Goal: Use online tool/utility: Utilize a website feature to perform a specific function

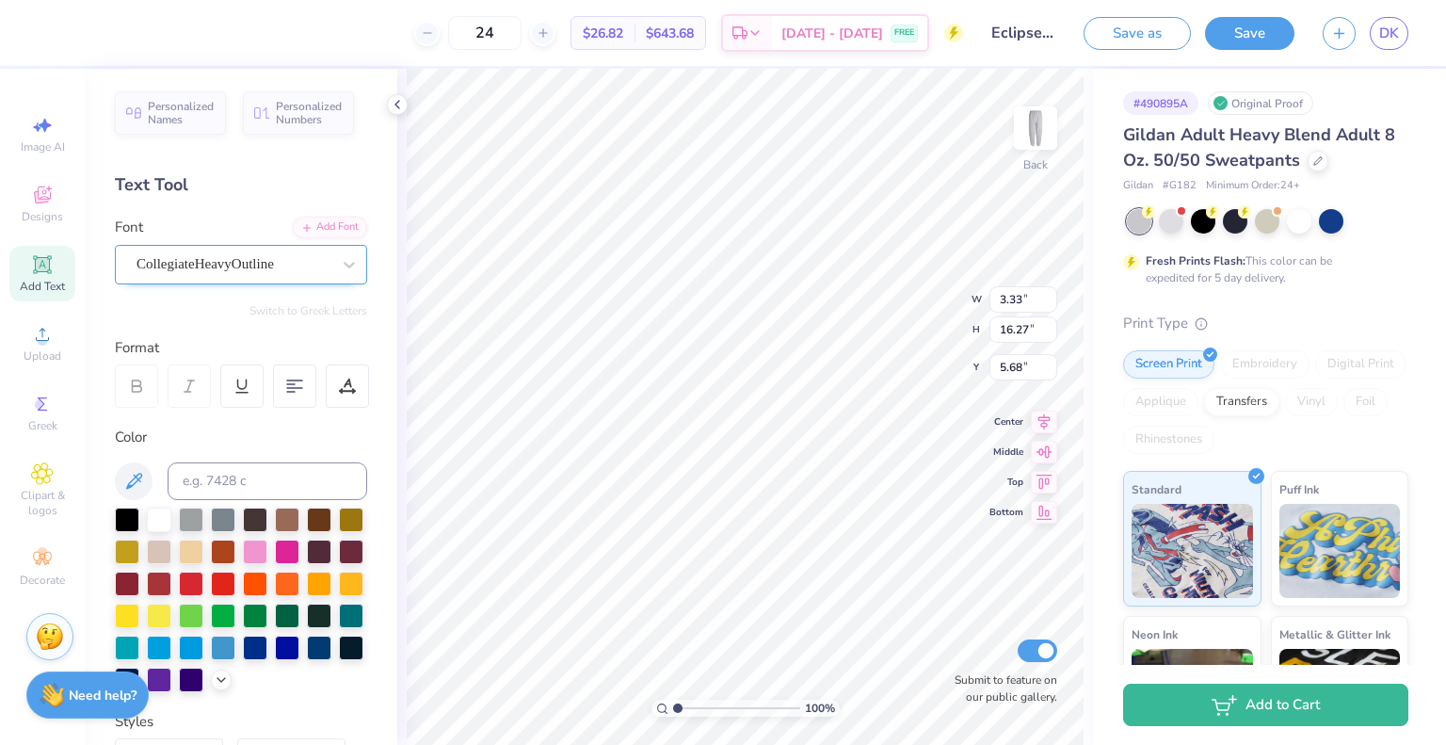
click at [196, 264] on div "CollegiateHeavyOutline" at bounding box center [234, 264] width 198 height 29
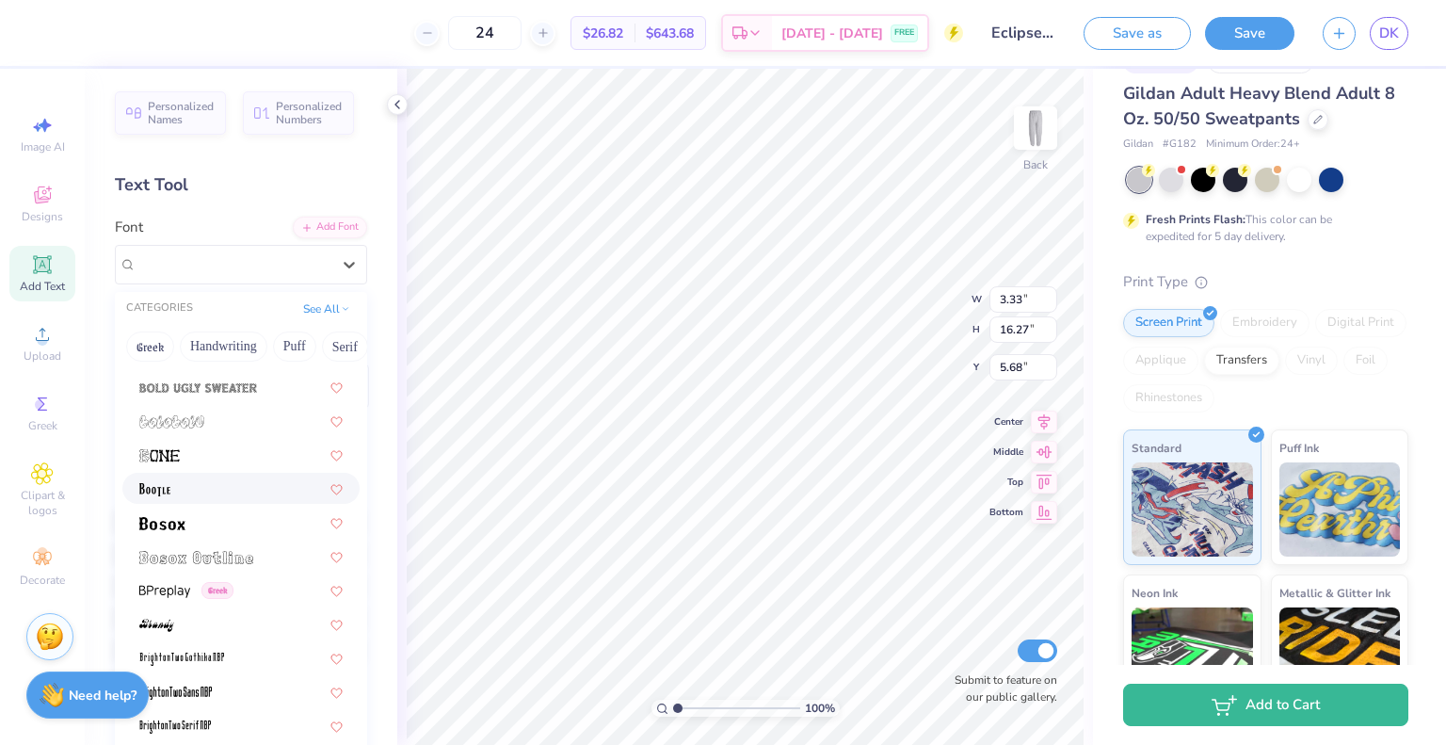
scroll to position [51, 0]
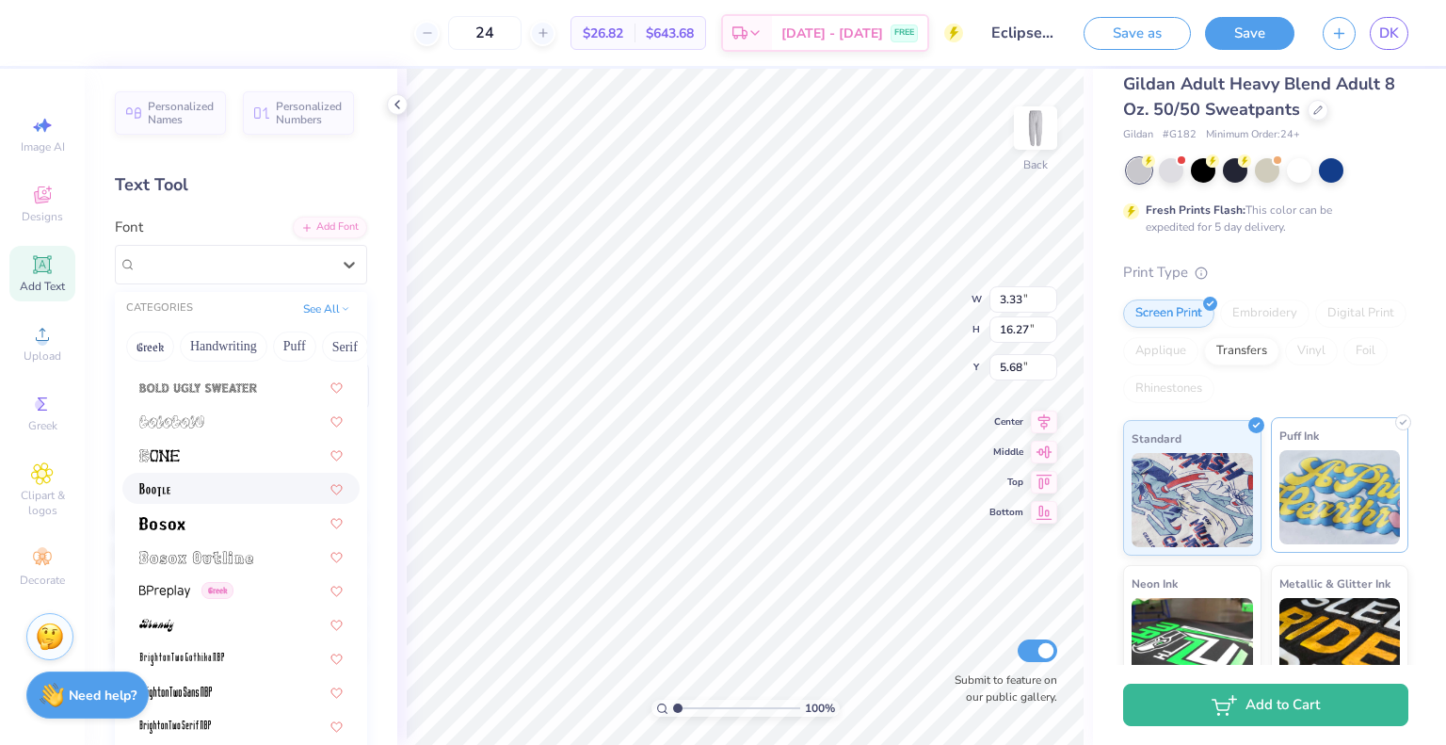
click at [1323, 515] on img at bounding box center [1340, 497] width 121 height 94
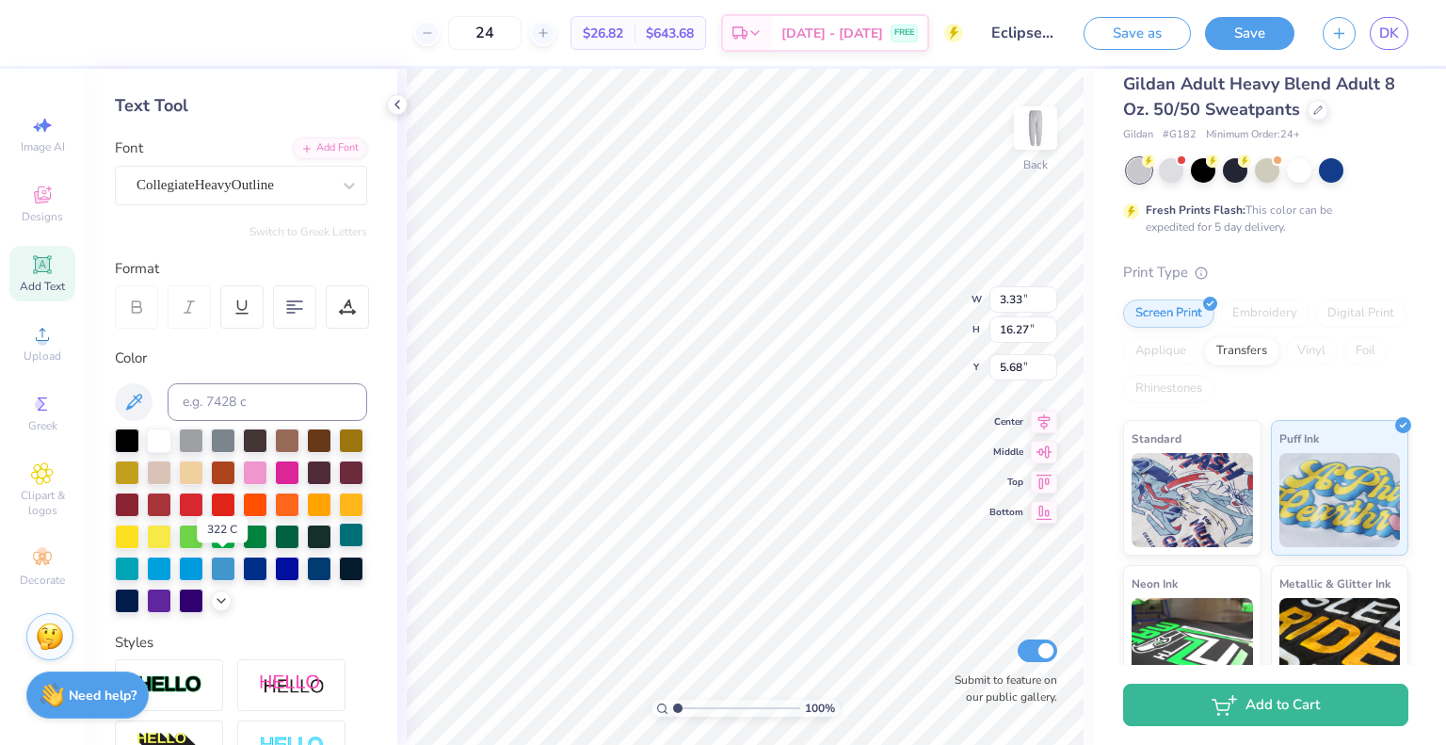
scroll to position [81, 0]
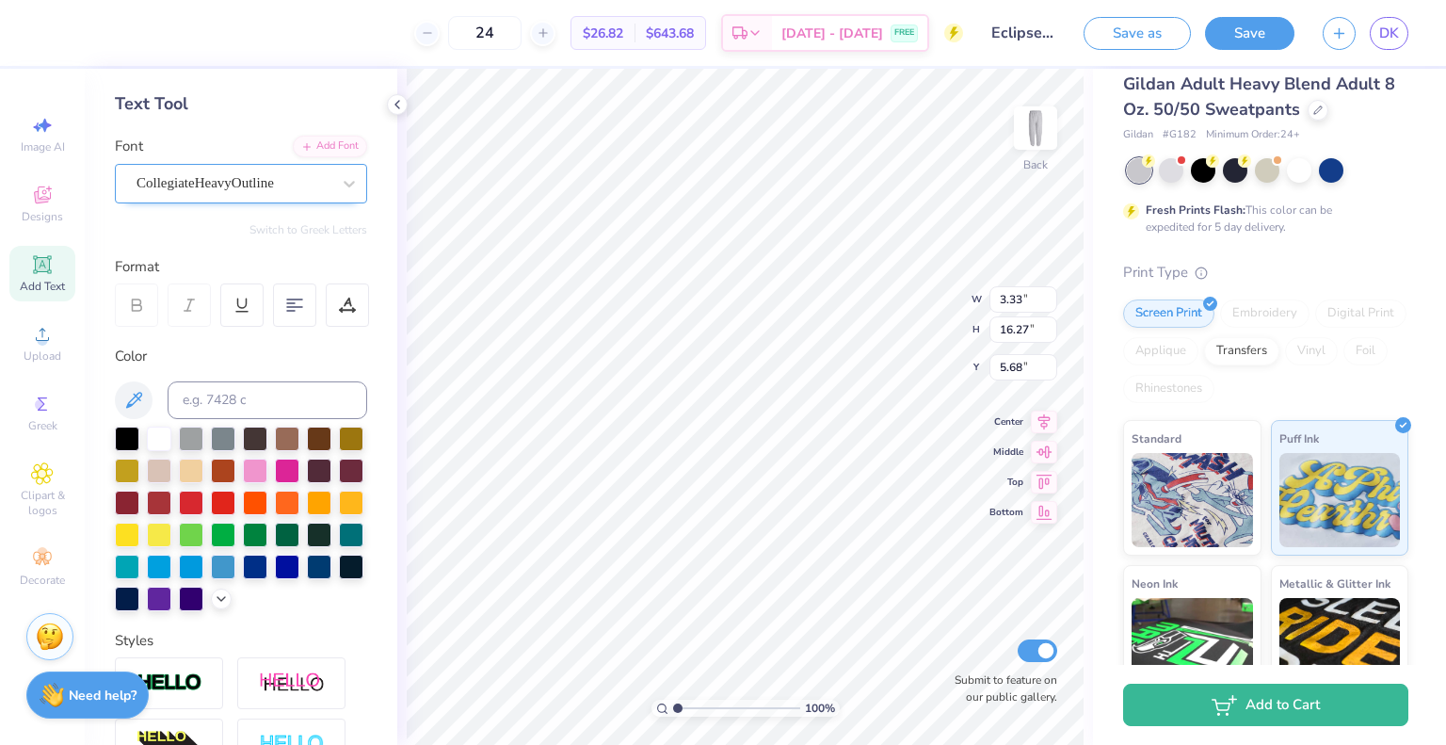
click at [268, 172] on div "CollegiateHeavyOutline" at bounding box center [234, 183] width 198 height 29
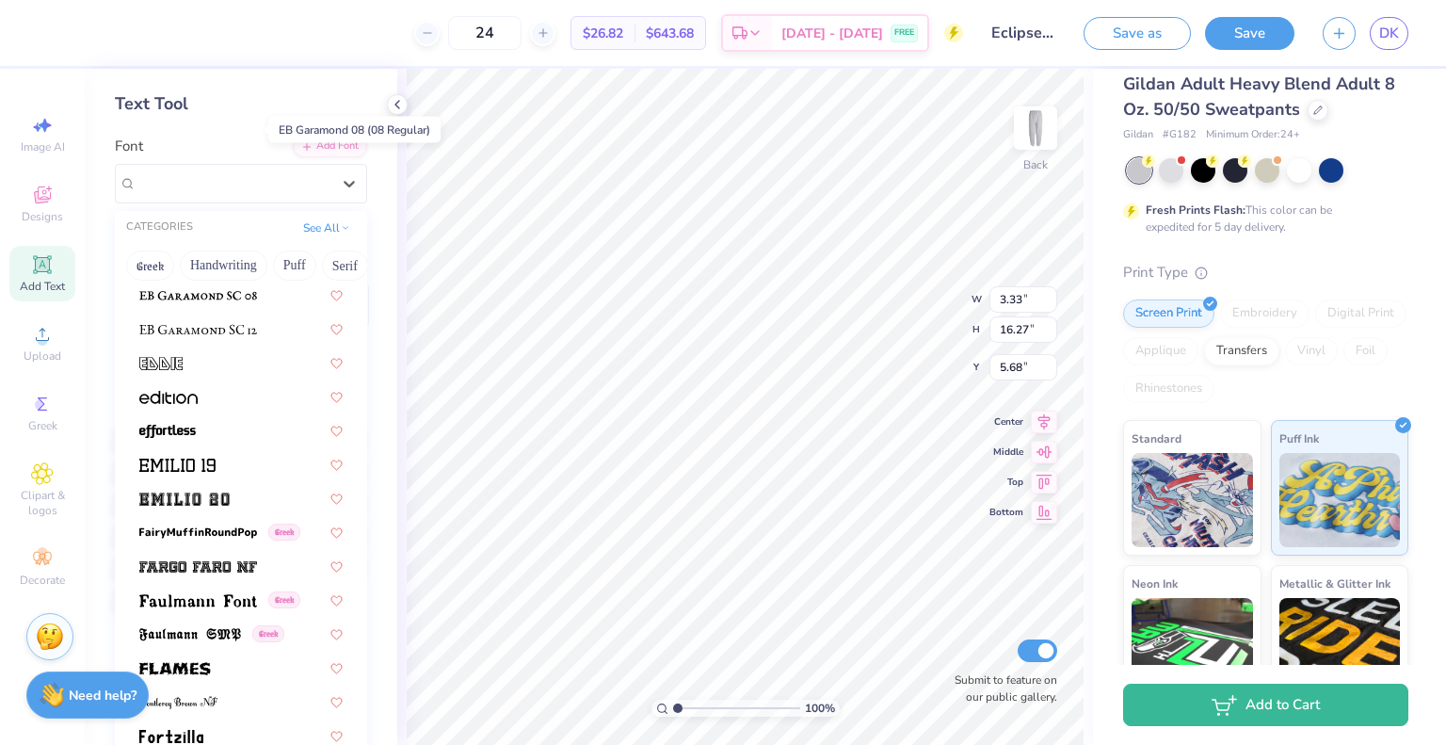
scroll to position [3738, 0]
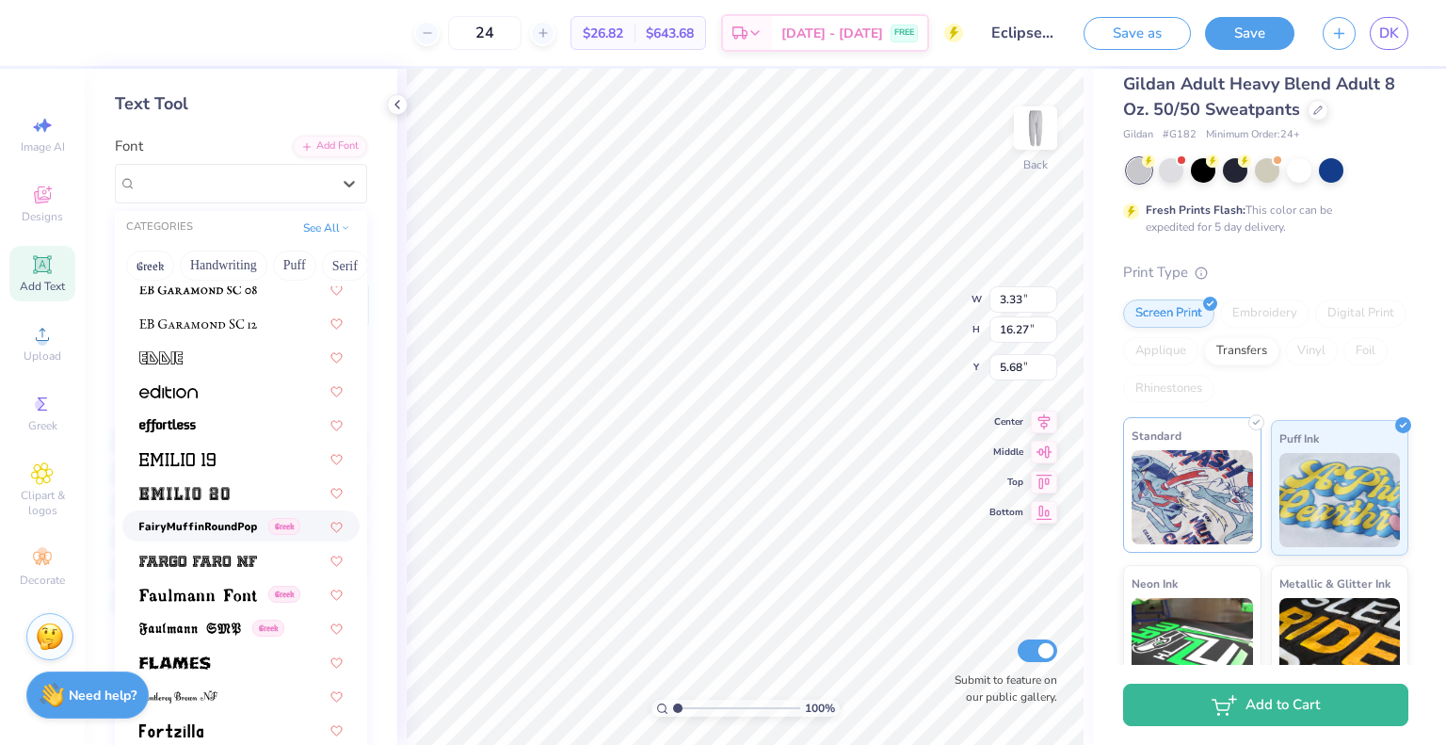
click at [1201, 474] on img at bounding box center [1192, 497] width 121 height 94
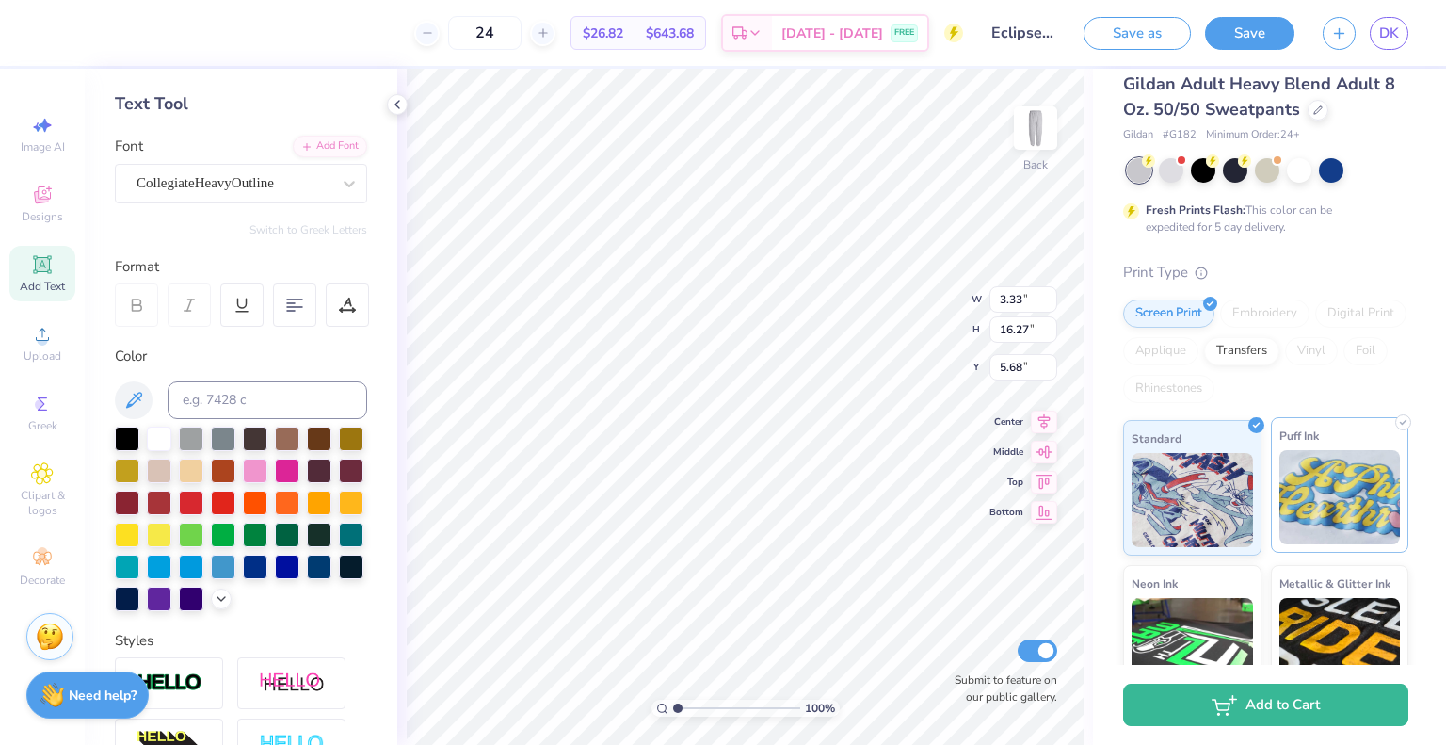
click at [1315, 465] on img at bounding box center [1340, 497] width 121 height 94
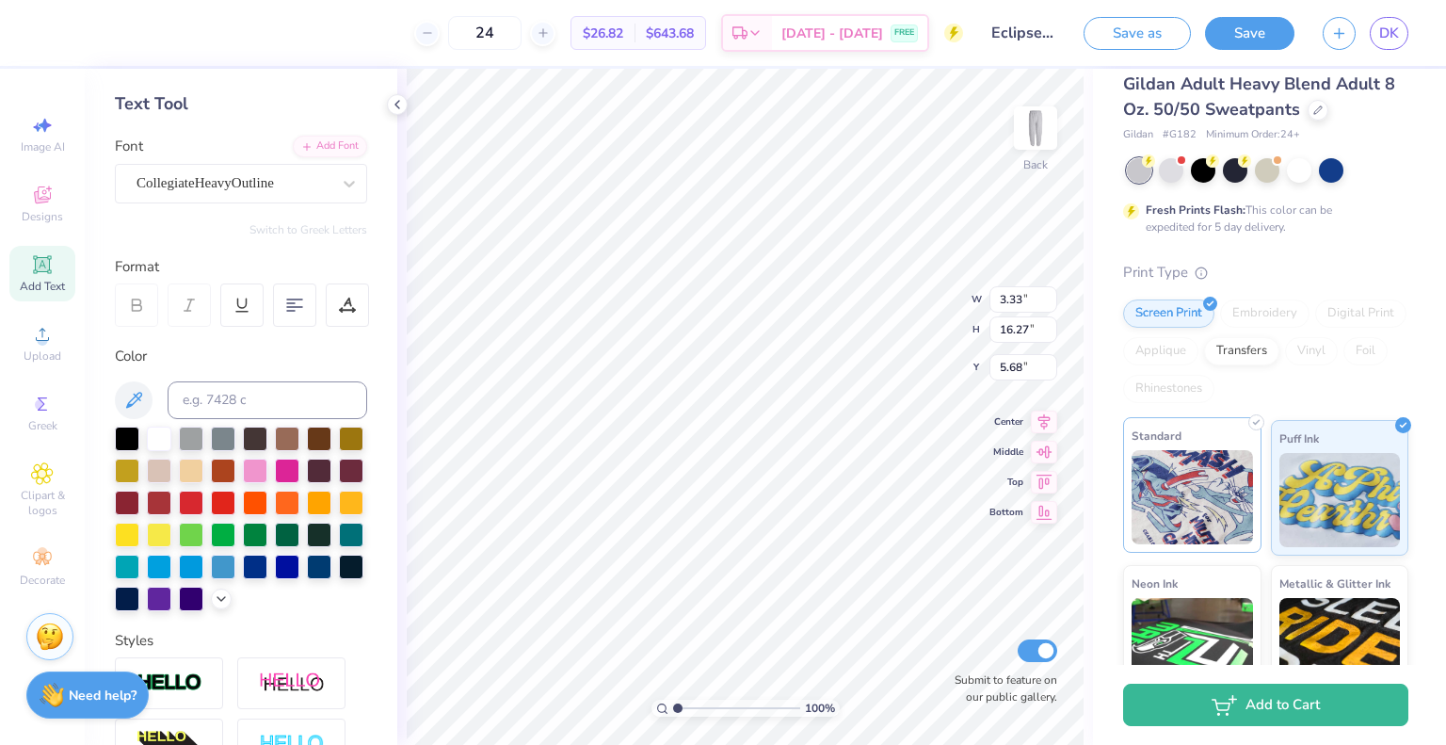
click at [1187, 491] on img at bounding box center [1192, 497] width 121 height 94
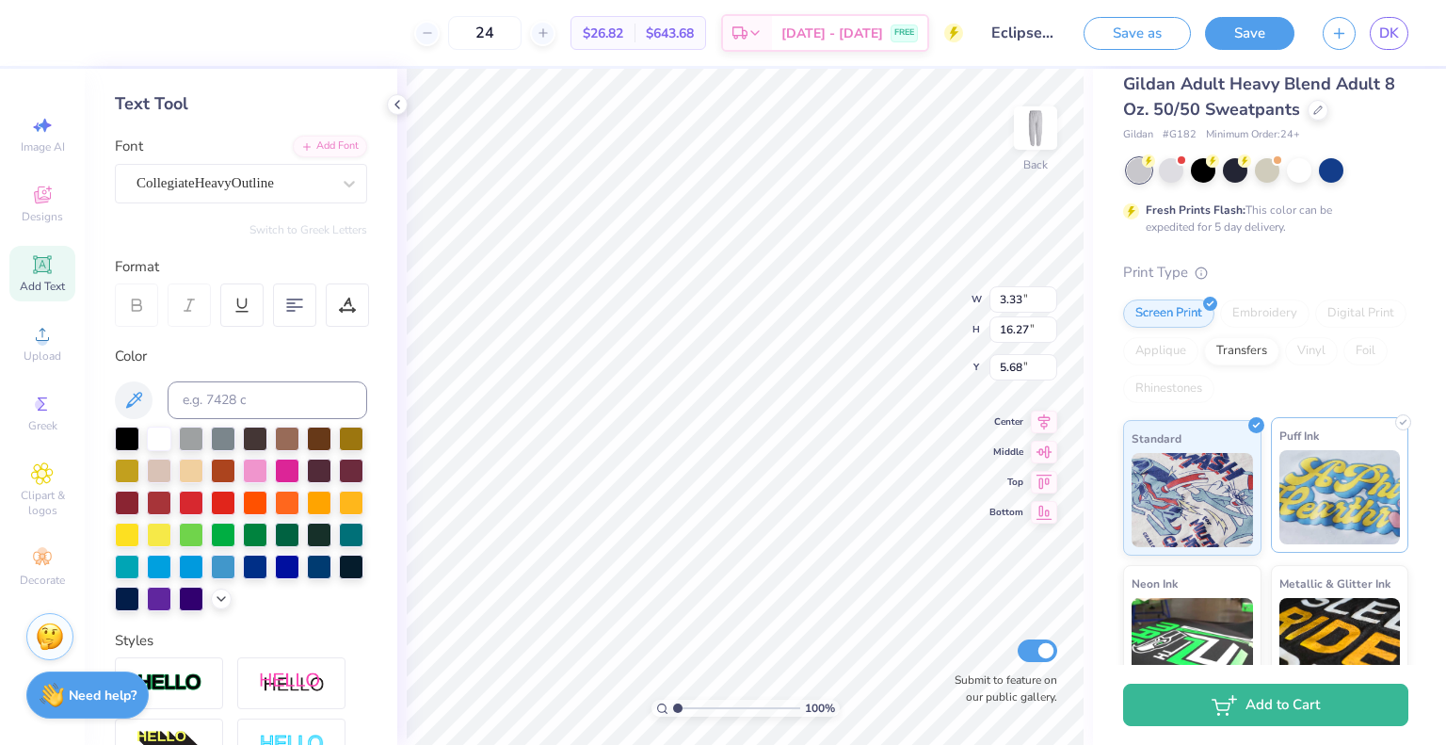
click at [1333, 492] on img at bounding box center [1340, 497] width 121 height 94
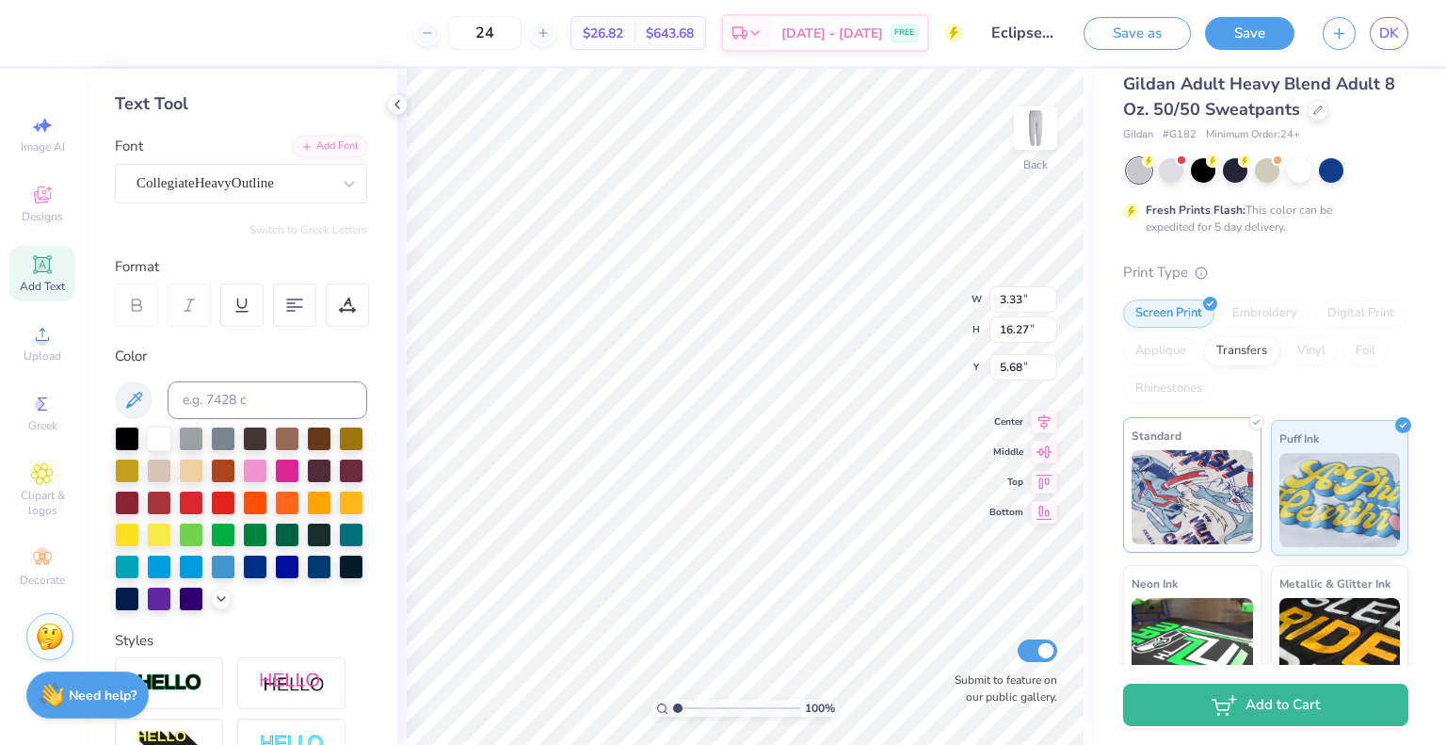
click at [1192, 492] on img at bounding box center [1192, 497] width 121 height 94
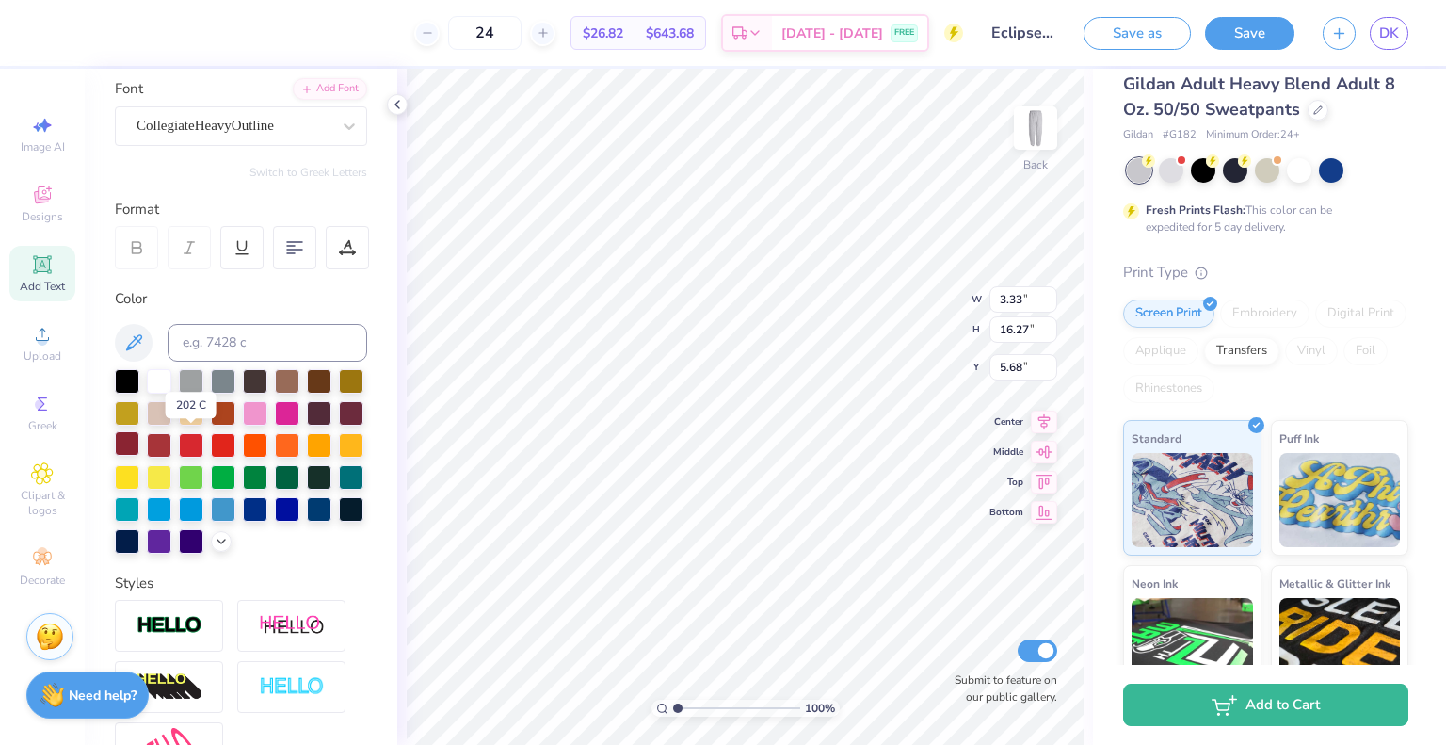
scroll to position [139, 0]
click at [304, 92] on div "Add Font" at bounding box center [330, 86] width 74 height 22
click at [211, 123] on div "CollegiateHeavyOutline" at bounding box center [234, 124] width 198 height 29
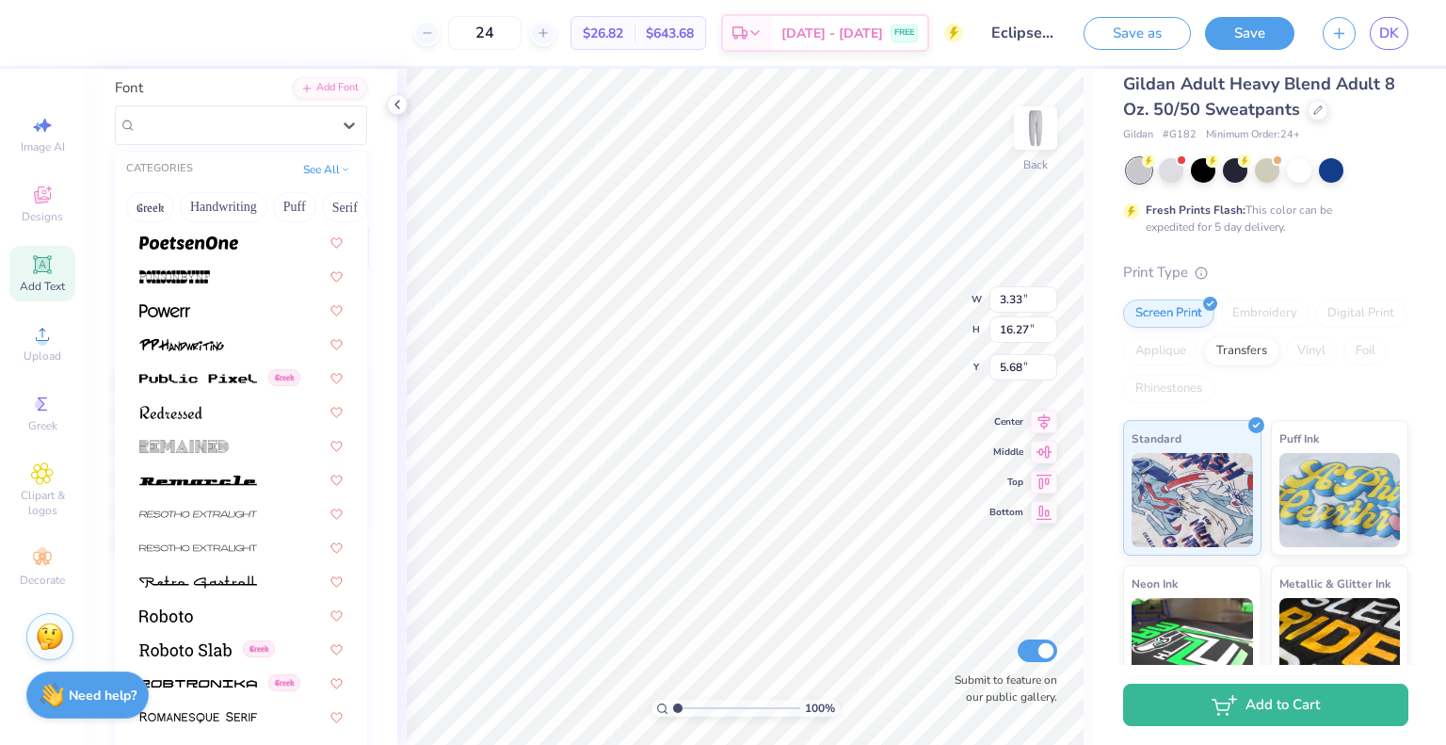
scroll to position [8169, 0]
click at [229, 488] on div at bounding box center [240, 477] width 237 height 31
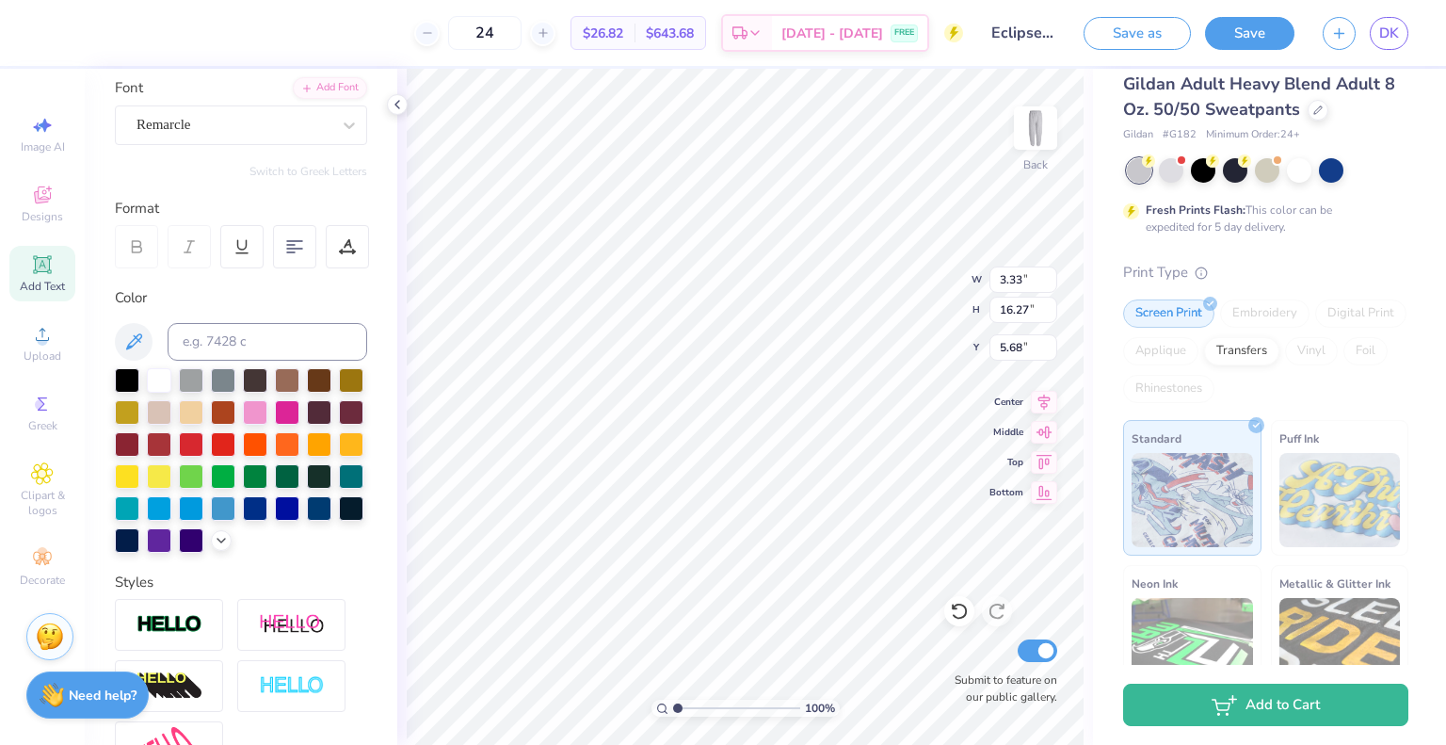
type input "2.92"
type input "35.30"
type input "0.55"
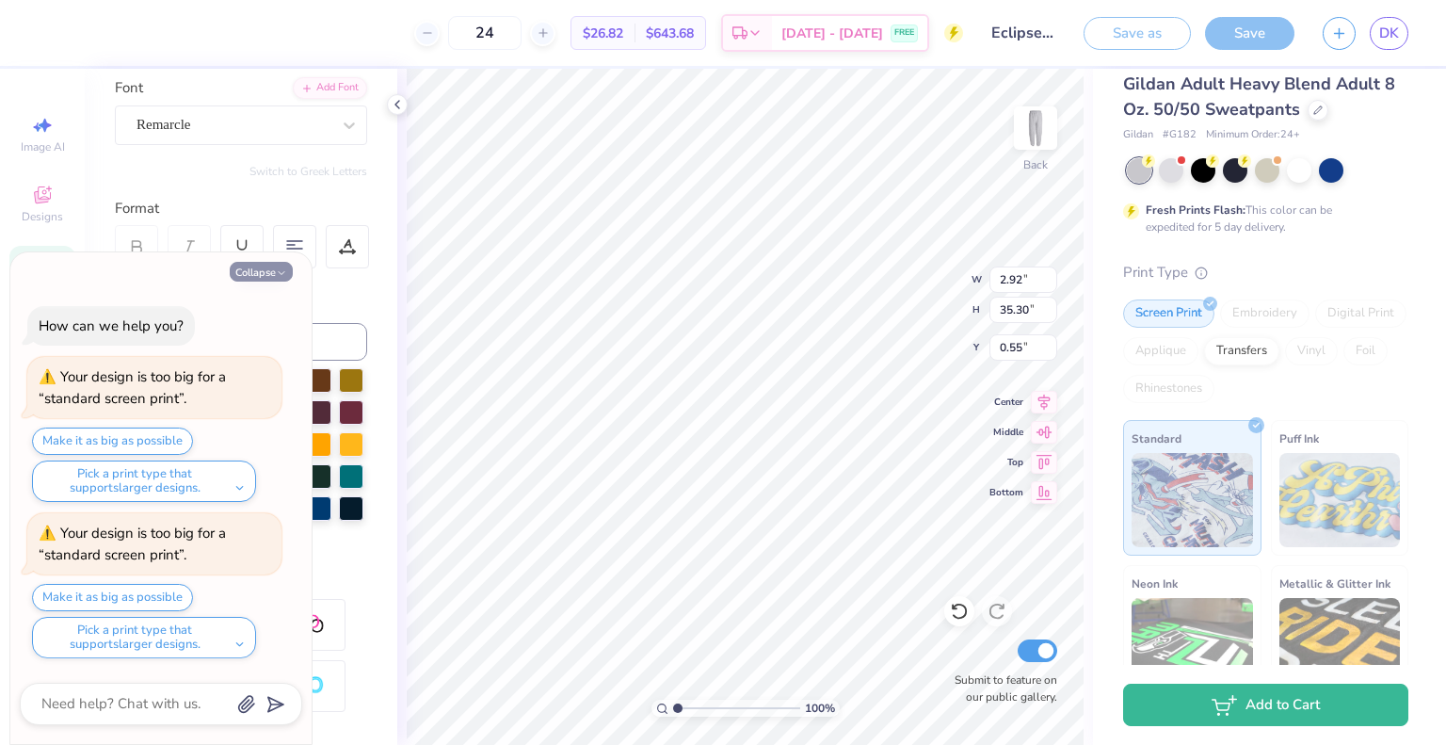
click at [269, 271] on button "Collapse" at bounding box center [261, 272] width 63 height 20
type textarea "x"
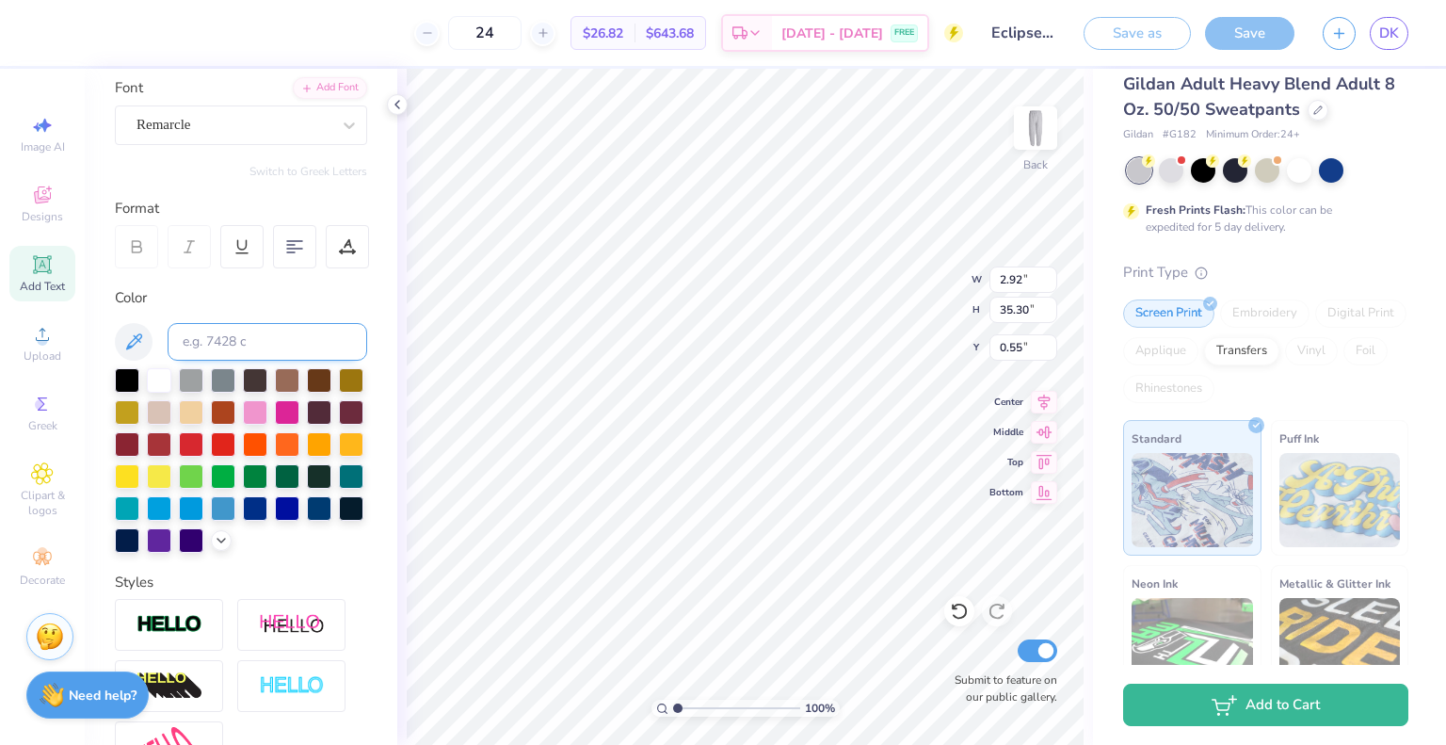
type input "1.20"
type input "14.49"
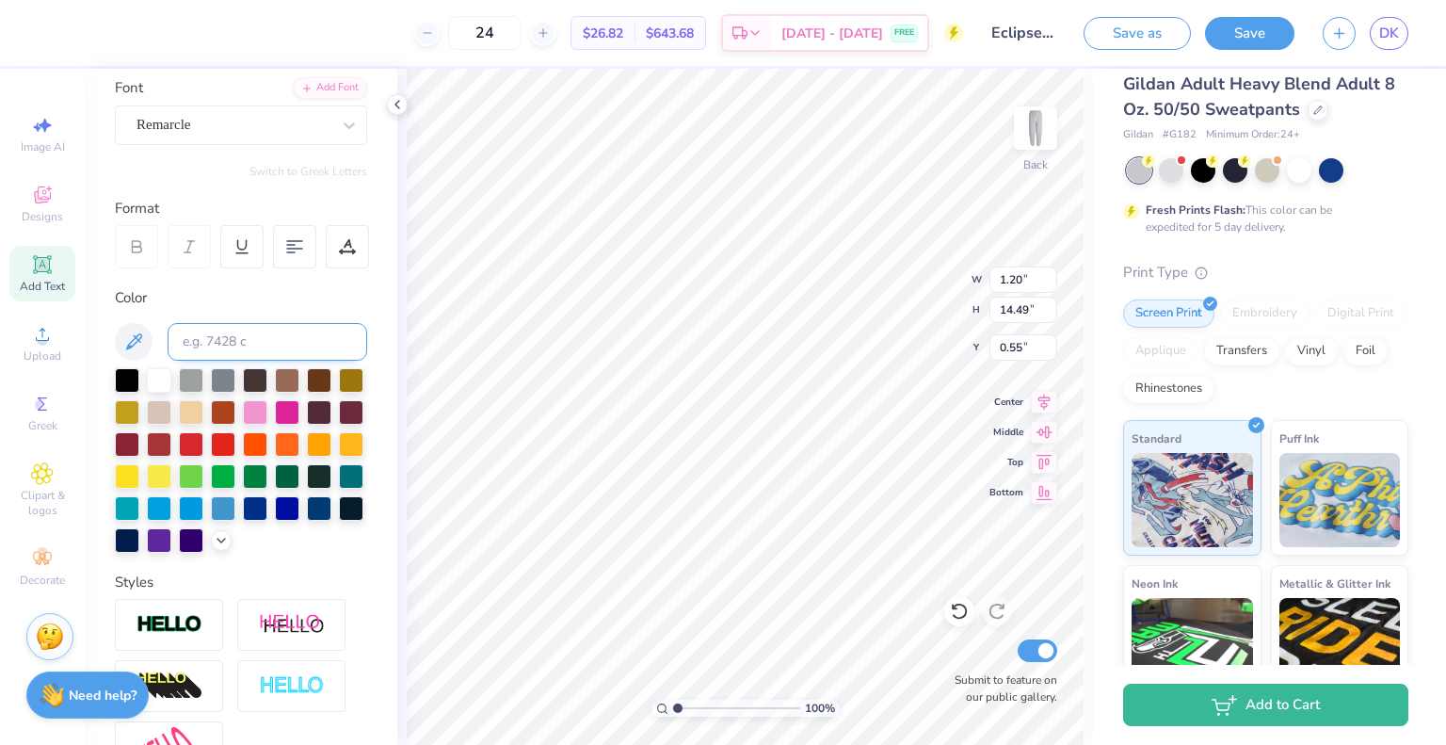
type input "4.53"
click at [218, 129] on div "Remarcle" at bounding box center [234, 124] width 198 height 29
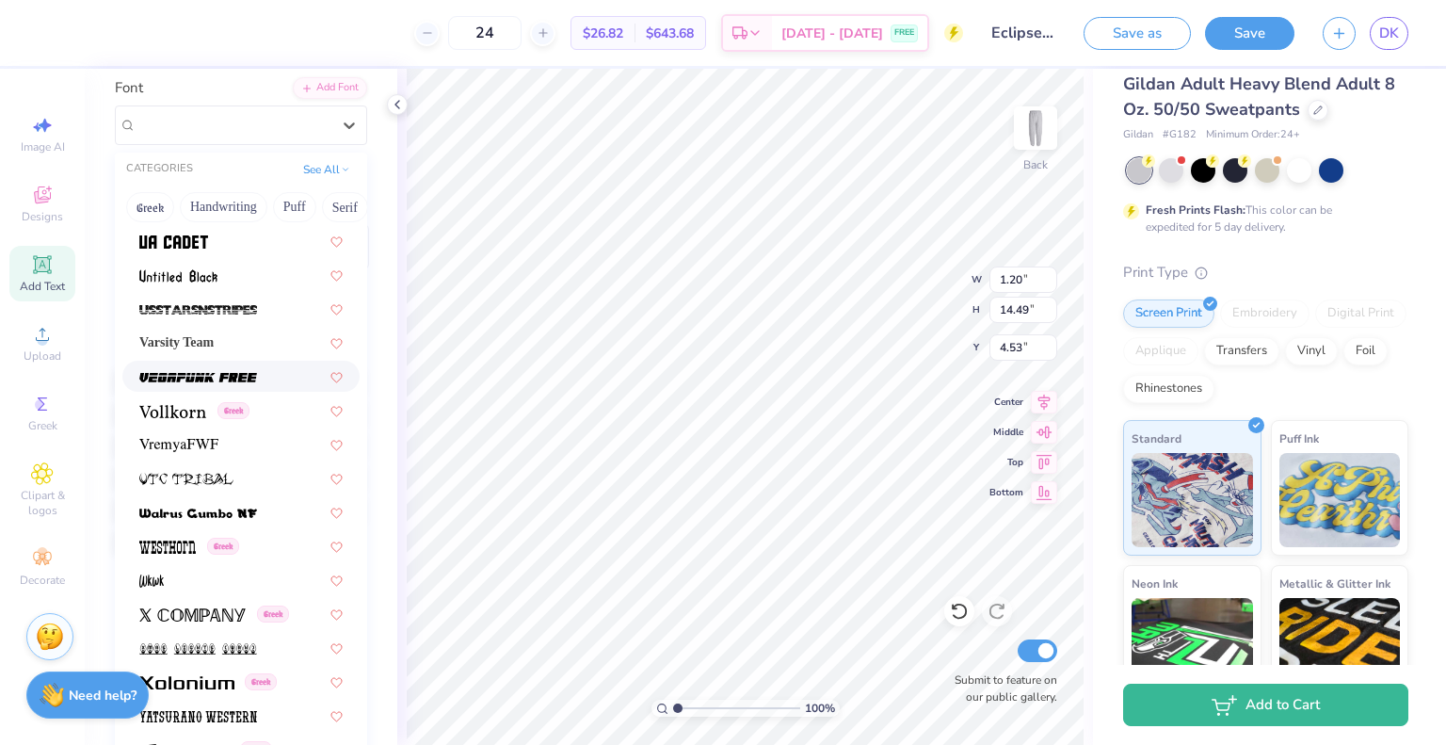
scroll to position [10054, 0]
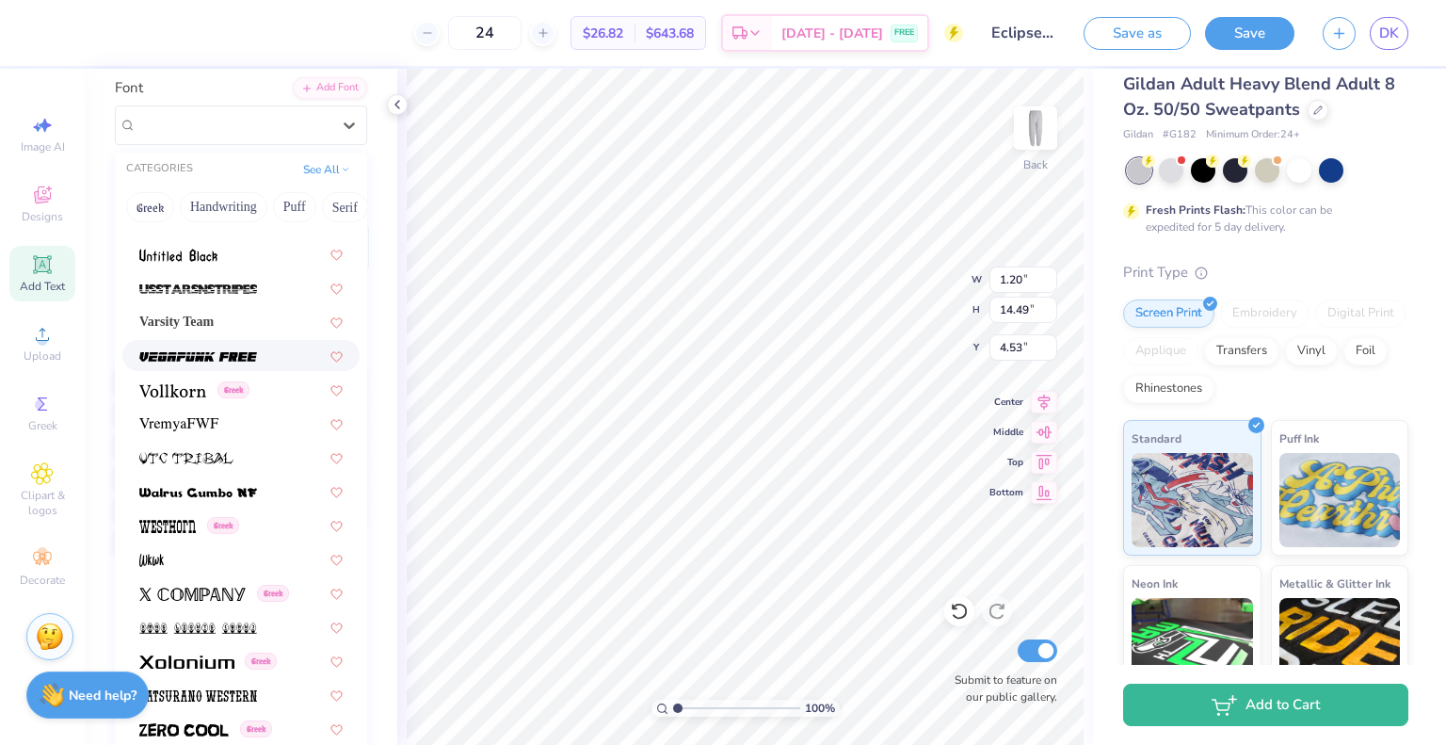
click at [181, 361] on img at bounding box center [198, 356] width 118 height 13
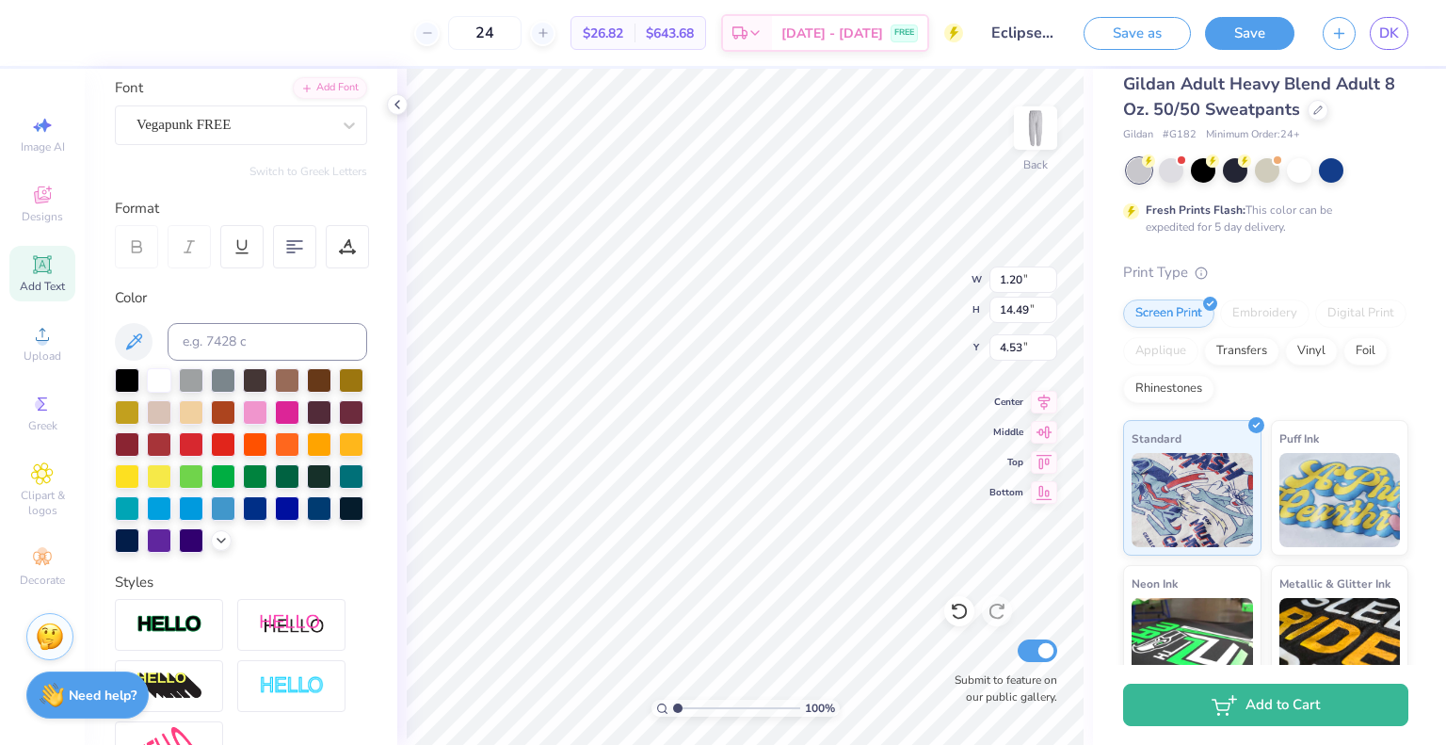
type input "1.18"
type input "7.35"
type input "8.10"
type input "2.05"
type input "12.77"
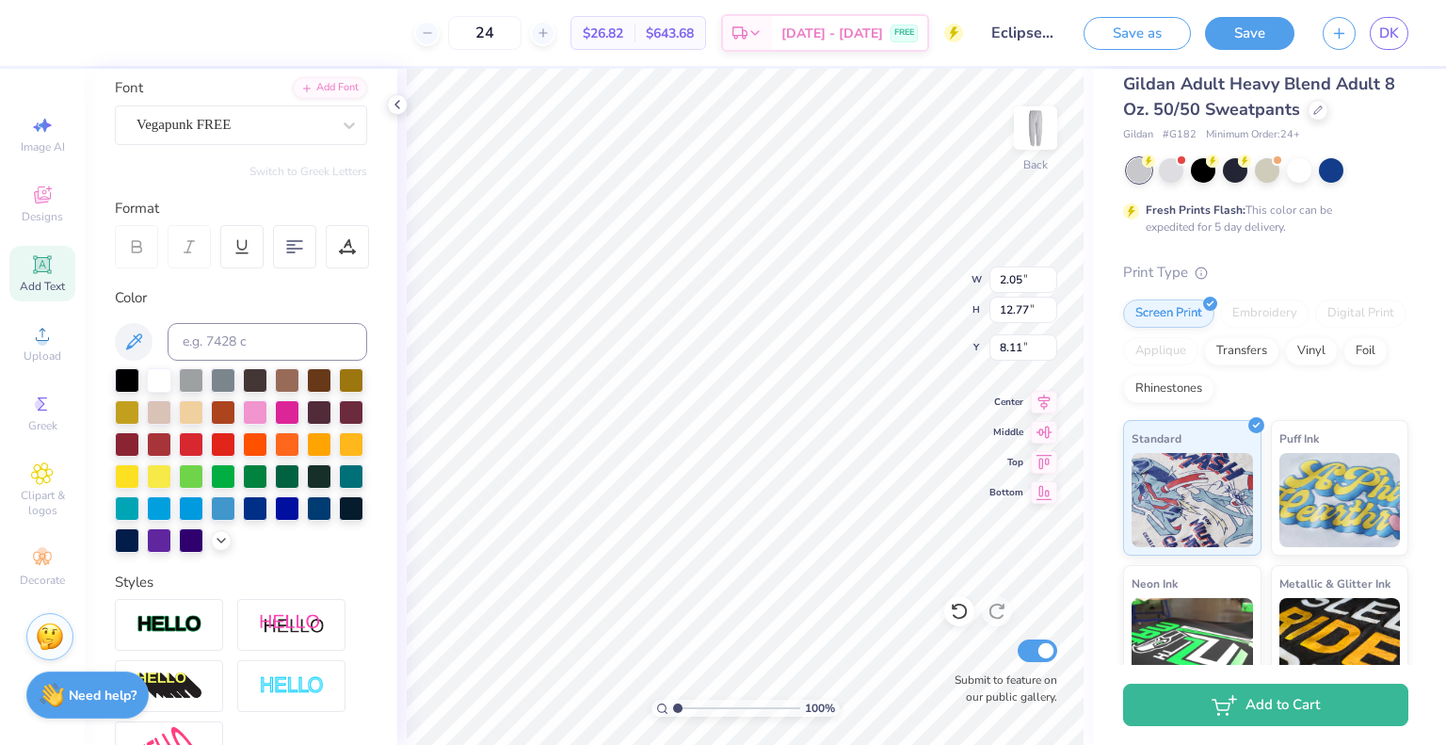
type input "3.91"
type input "3.86"
click at [34, 339] on icon at bounding box center [42, 334] width 23 height 23
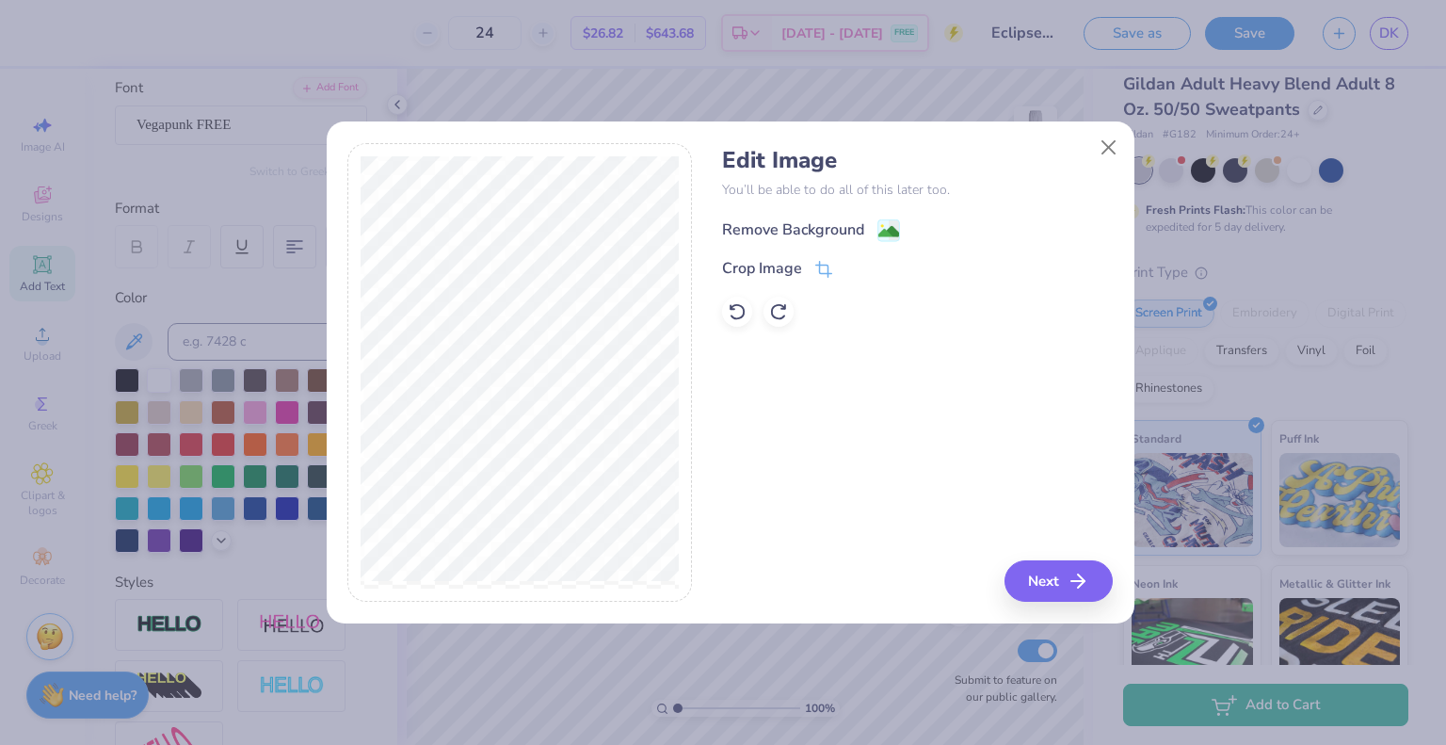
click at [881, 238] on image at bounding box center [889, 231] width 21 height 21
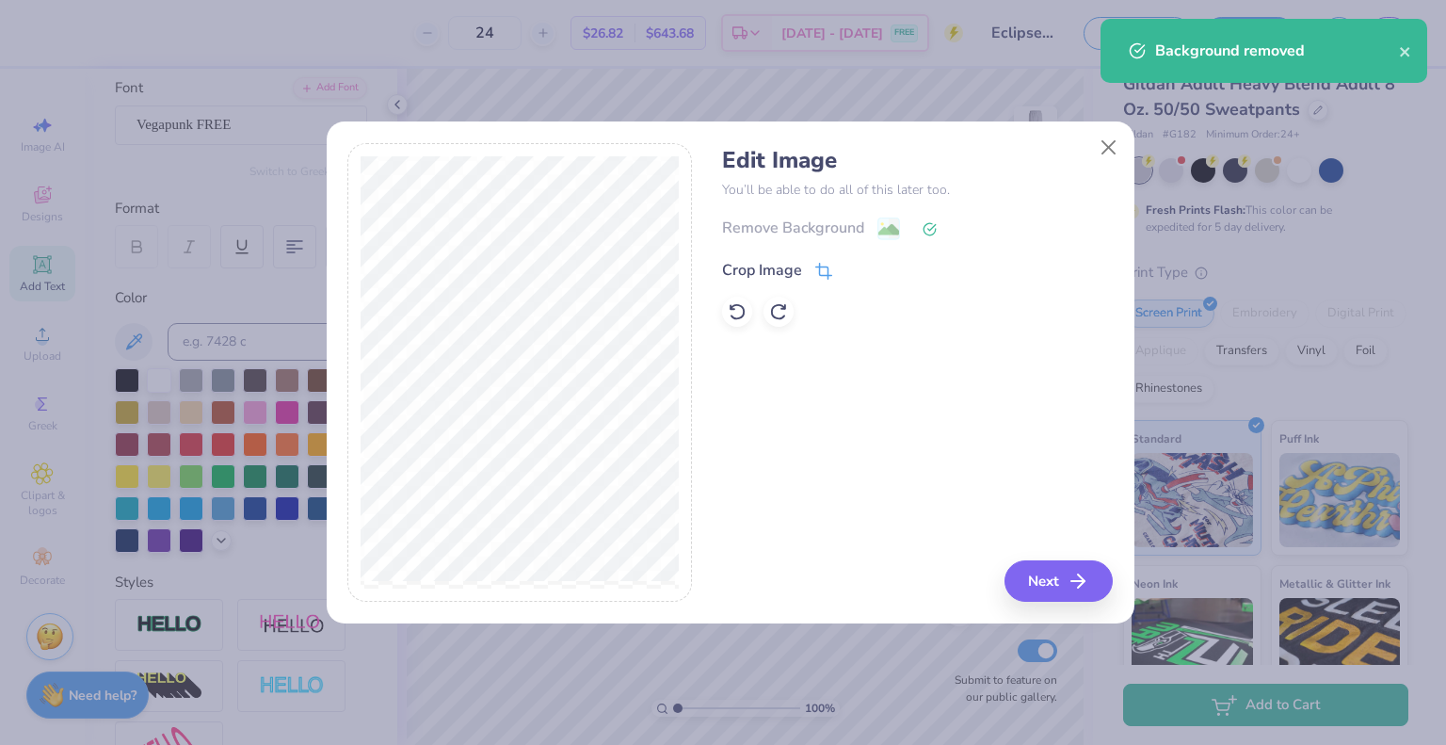
click at [817, 269] on icon at bounding box center [823, 271] width 17 height 17
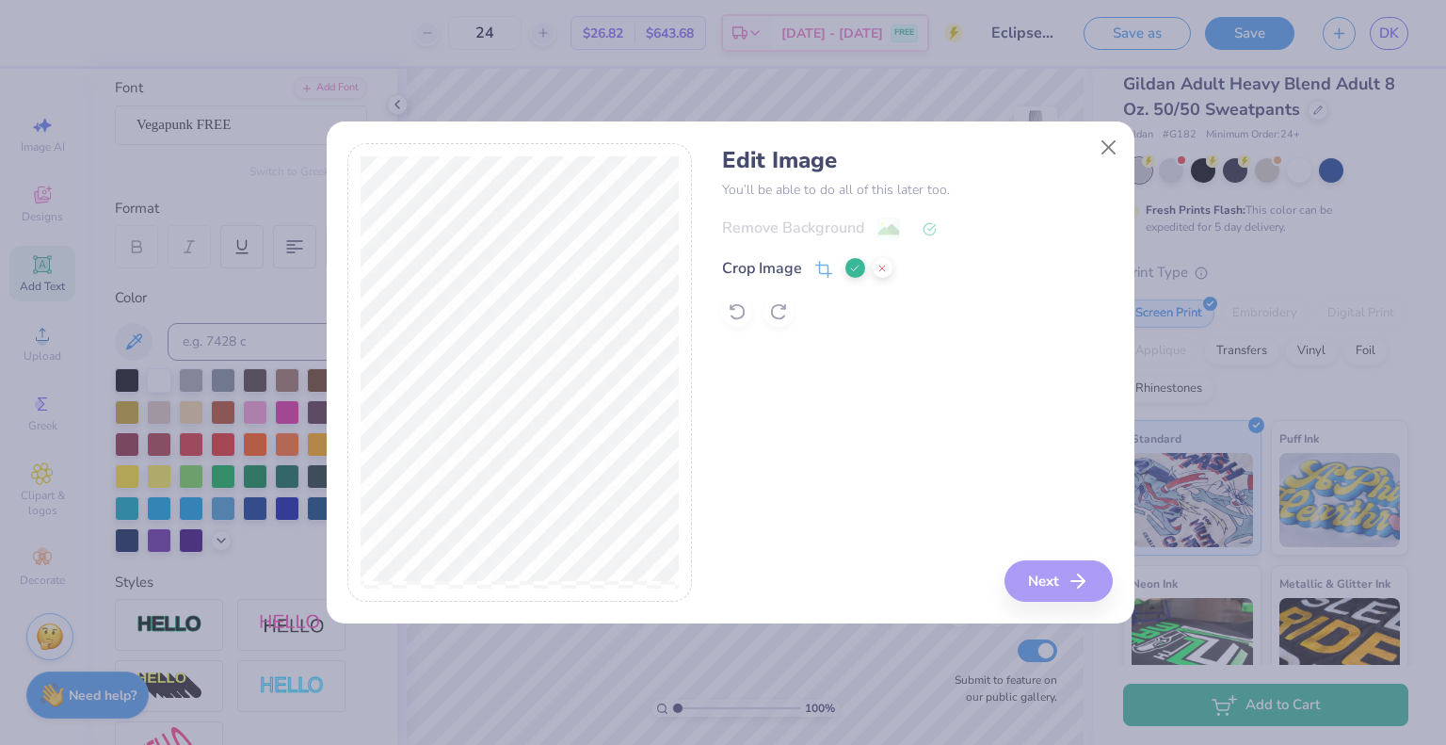
click at [273, 159] on div "Edit Image You’ll be able to do all of this later too. Remove Background Crop I…" at bounding box center [723, 372] width 1446 height 745
click at [355, 366] on div at bounding box center [519, 373] width 345 height 460
click at [678, 647] on div "Edit Image You’ll be able to do all of this later too. Remove Background Crop I…" at bounding box center [723, 372] width 1446 height 745
click at [1047, 576] on div "Edit Image You’ll be able to do all of this later too. Remove Background Crop I…" at bounding box center [917, 373] width 391 height 460
click at [879, 264] on icon at bounding box center [882, 268] width 11 height 11
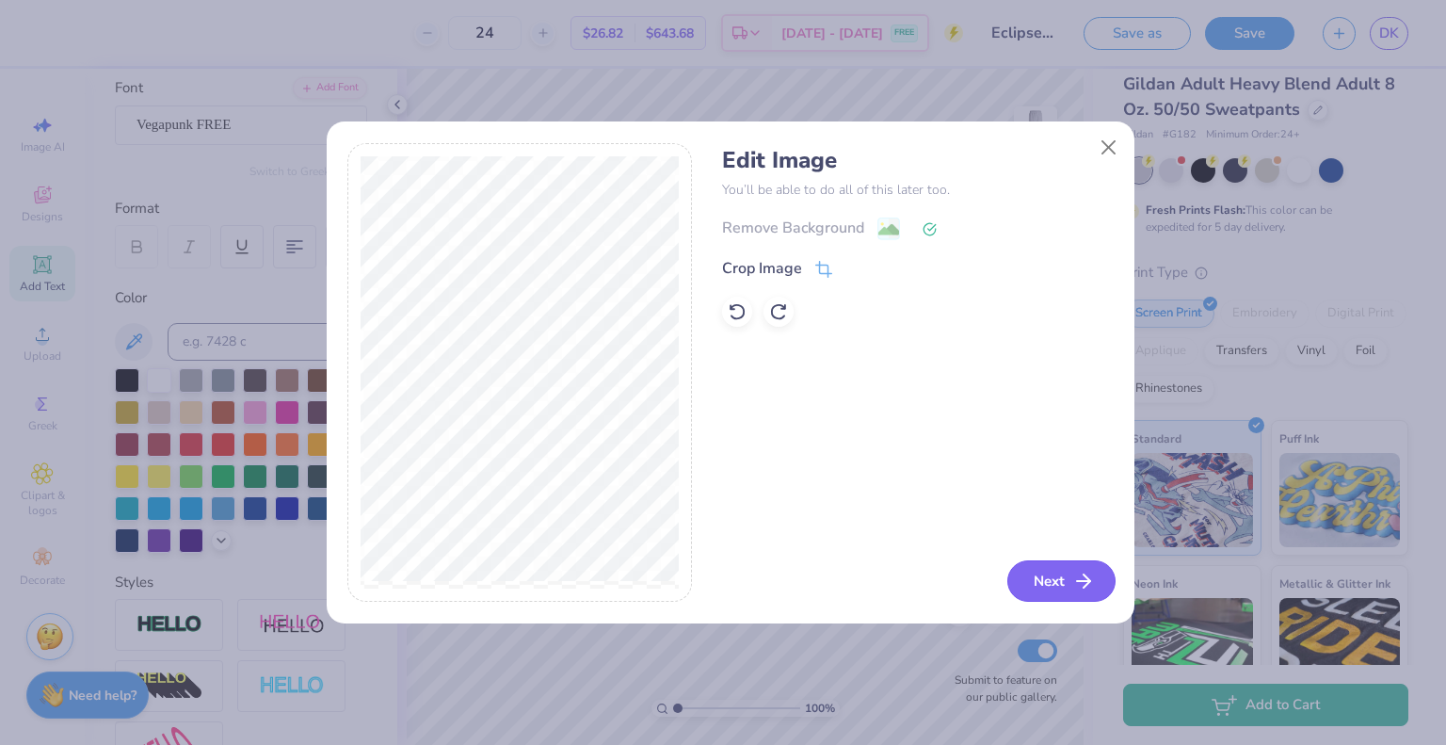
click at [1051, 573] on button "Next" at bounding box center [1062, 580] width 108 height 41
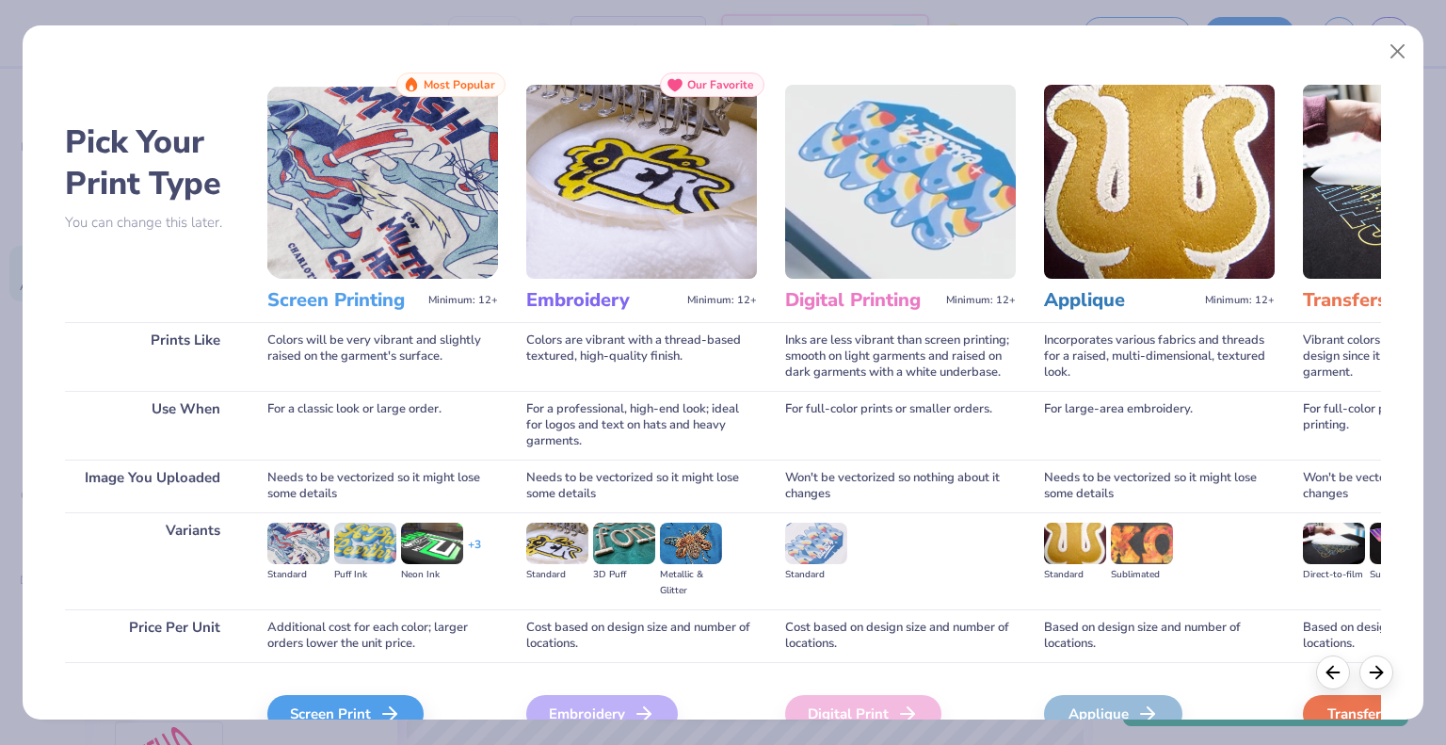
scroll to position [99, 0]
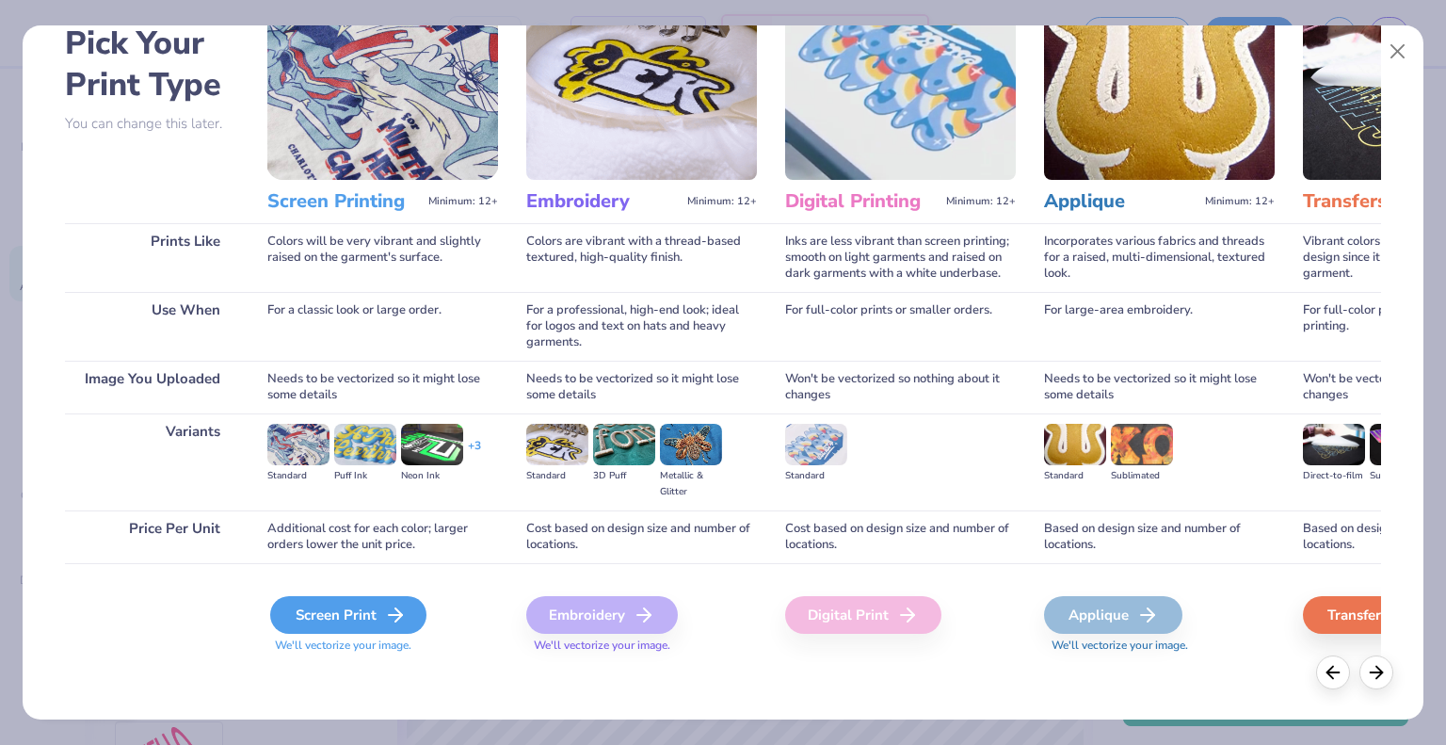
click at [360, 613] on div "Screen Print" at bounding box center [348, 615] width 156 height 38
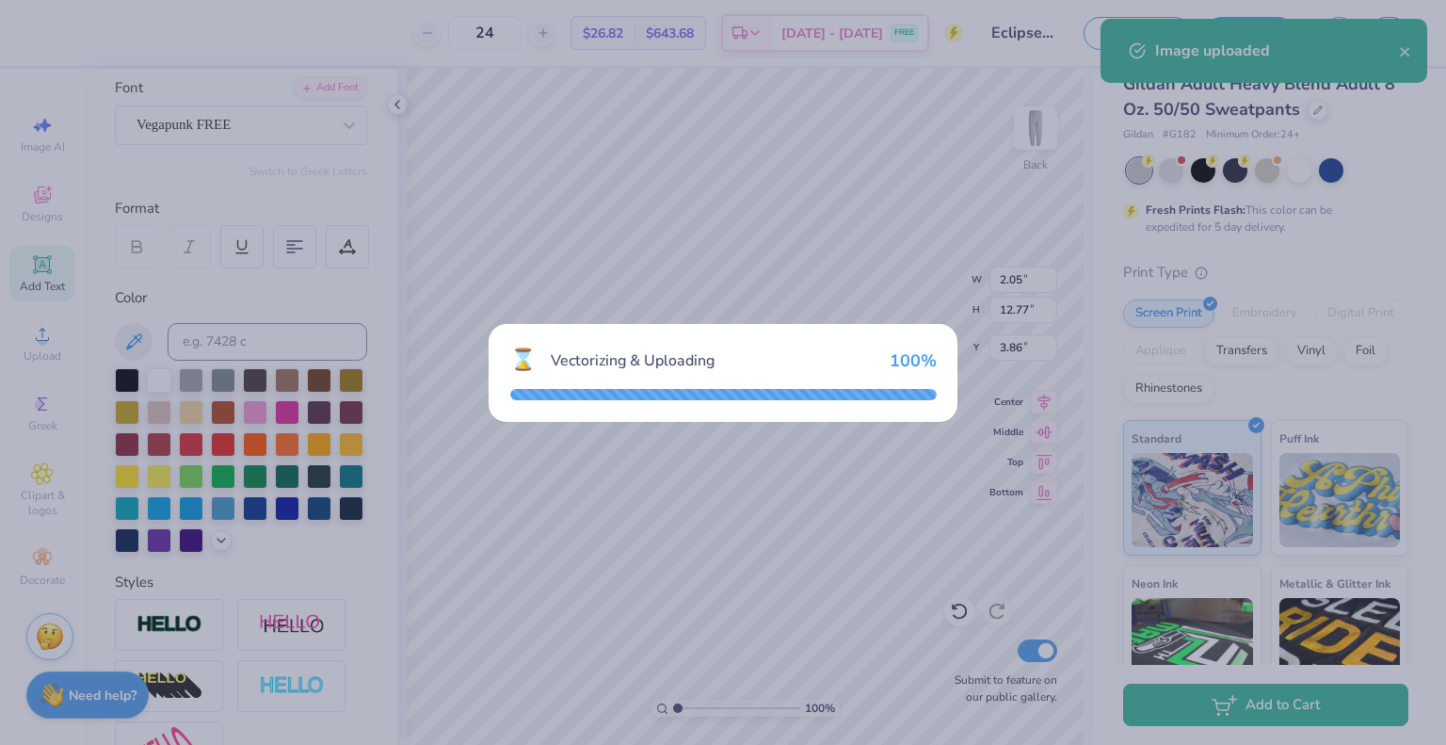
type input "7.64"
type input "10.38"
type input "15.81"
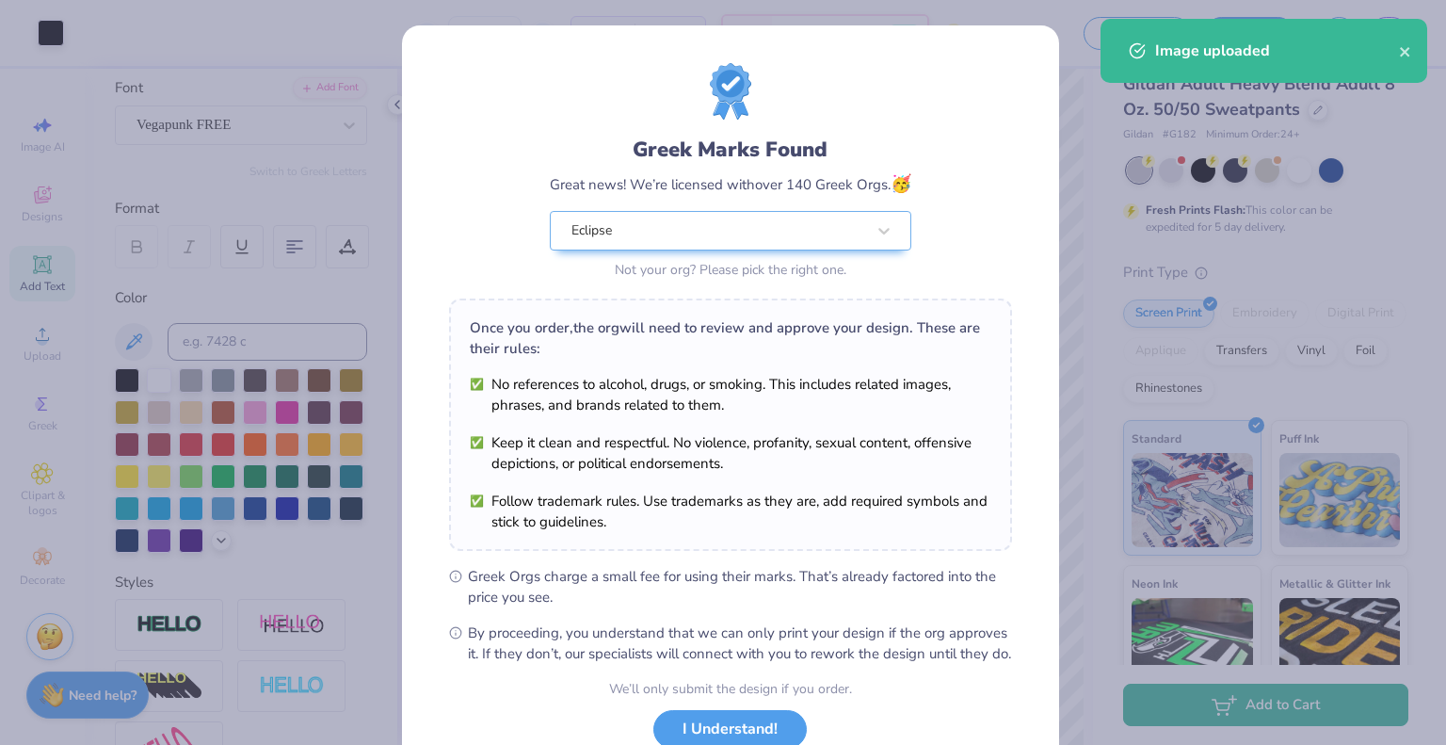
scroll to position [135, 0]
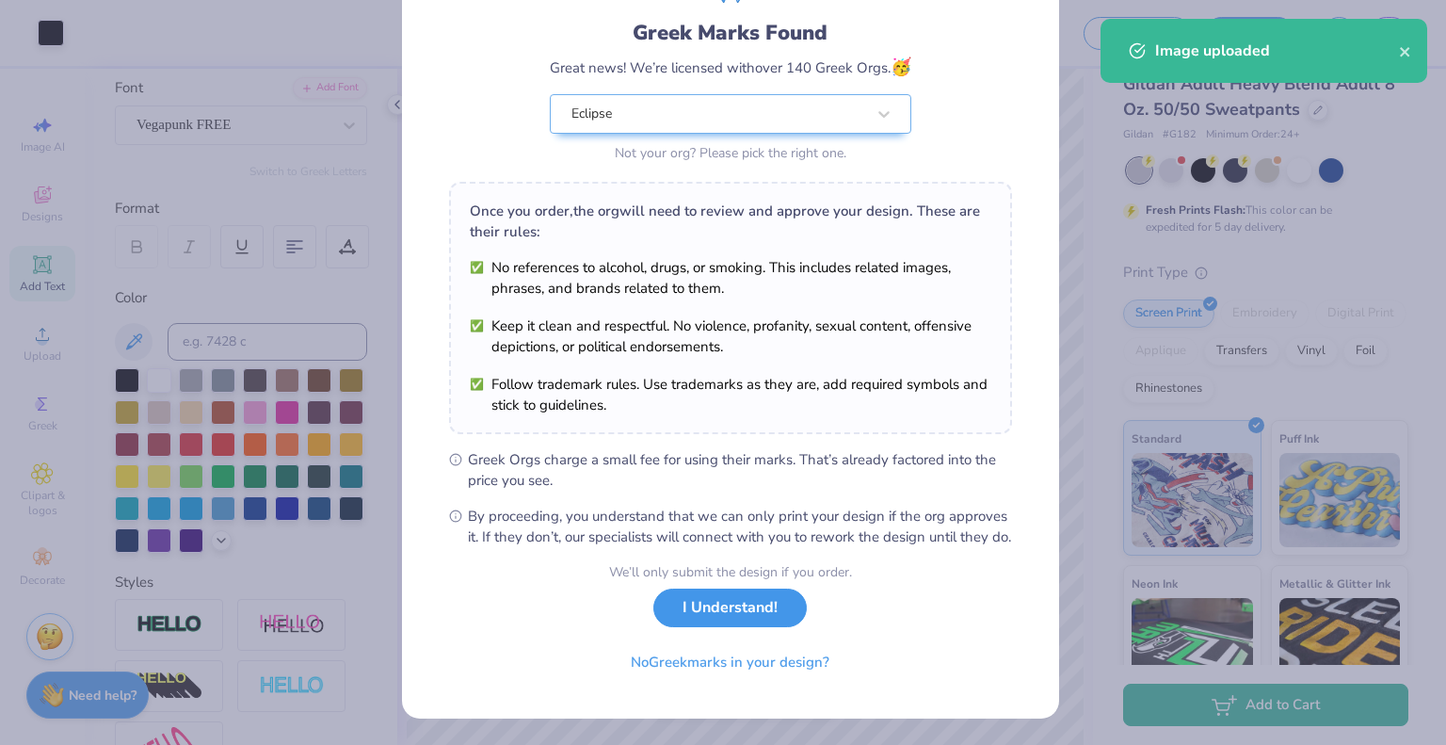
click at [684, 614] on button "I Understand!" at bounding box center [730, 608] width 153 height 39
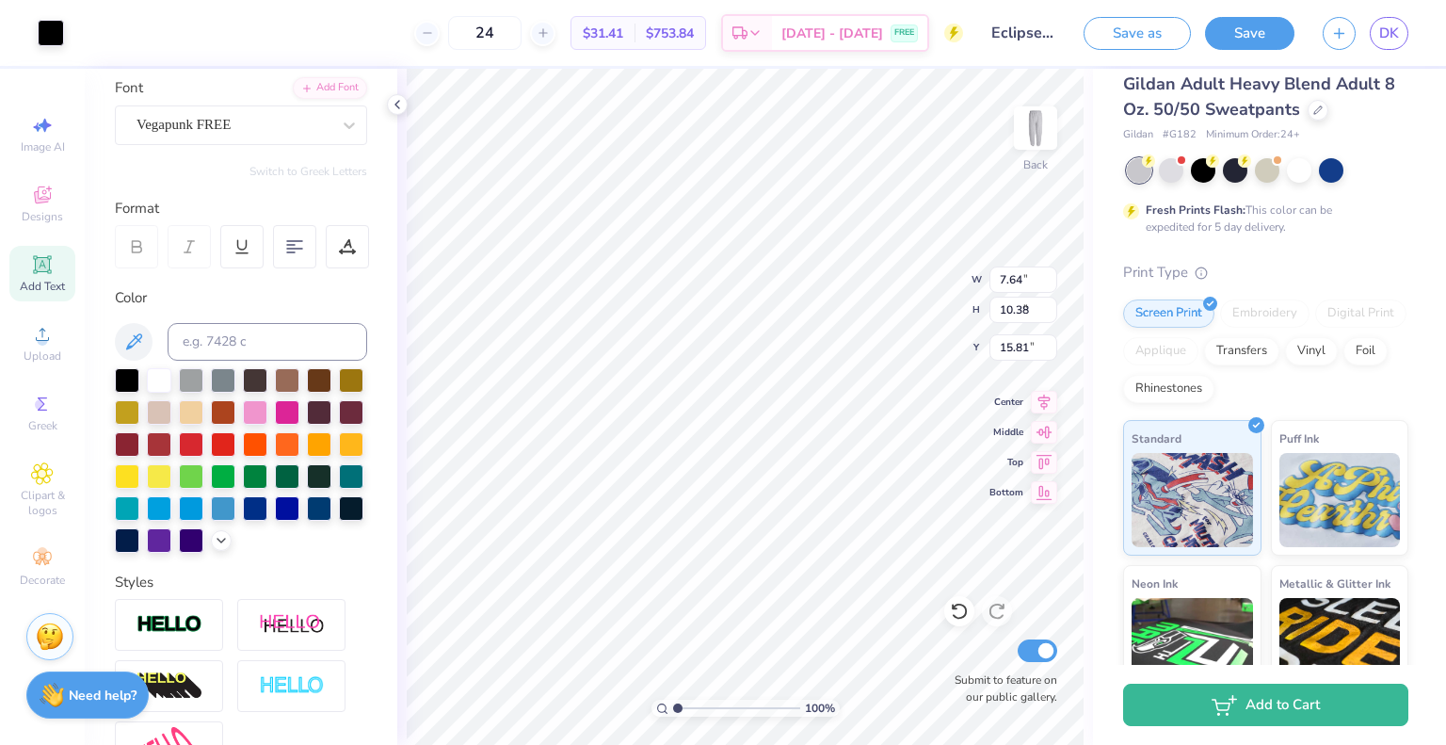
type input "3.94"
type input "5.36"
type input "18.32"
type input "5.36"
type input "3.94"
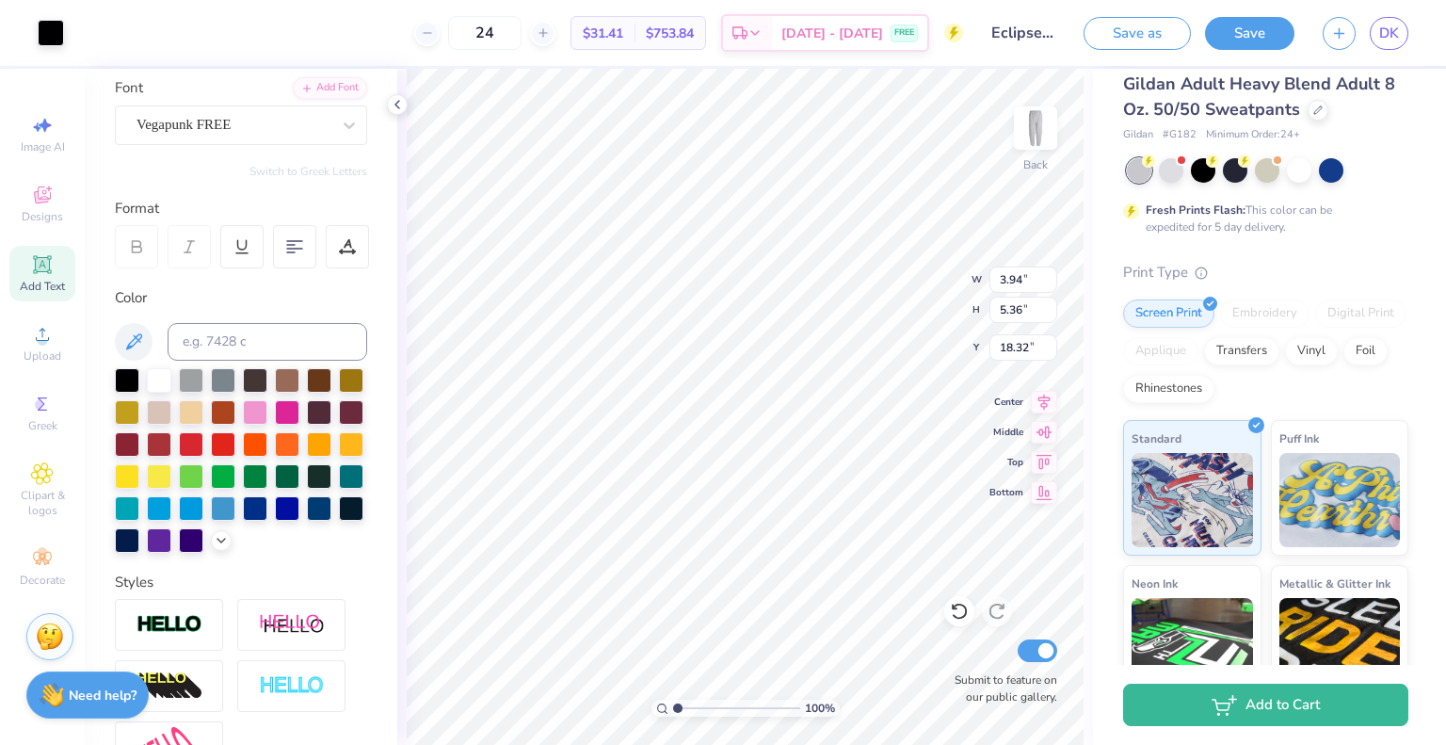
type input "19.03"
drag, startPoint x: 678, startPoint y: 711, endPoint x: 692, endPoint y: 715, distance: 14.6
type input "2.17"
click at [692, 715] on input "range" at bounding box center [736, 708] width 127 height 17
type input "16.92"
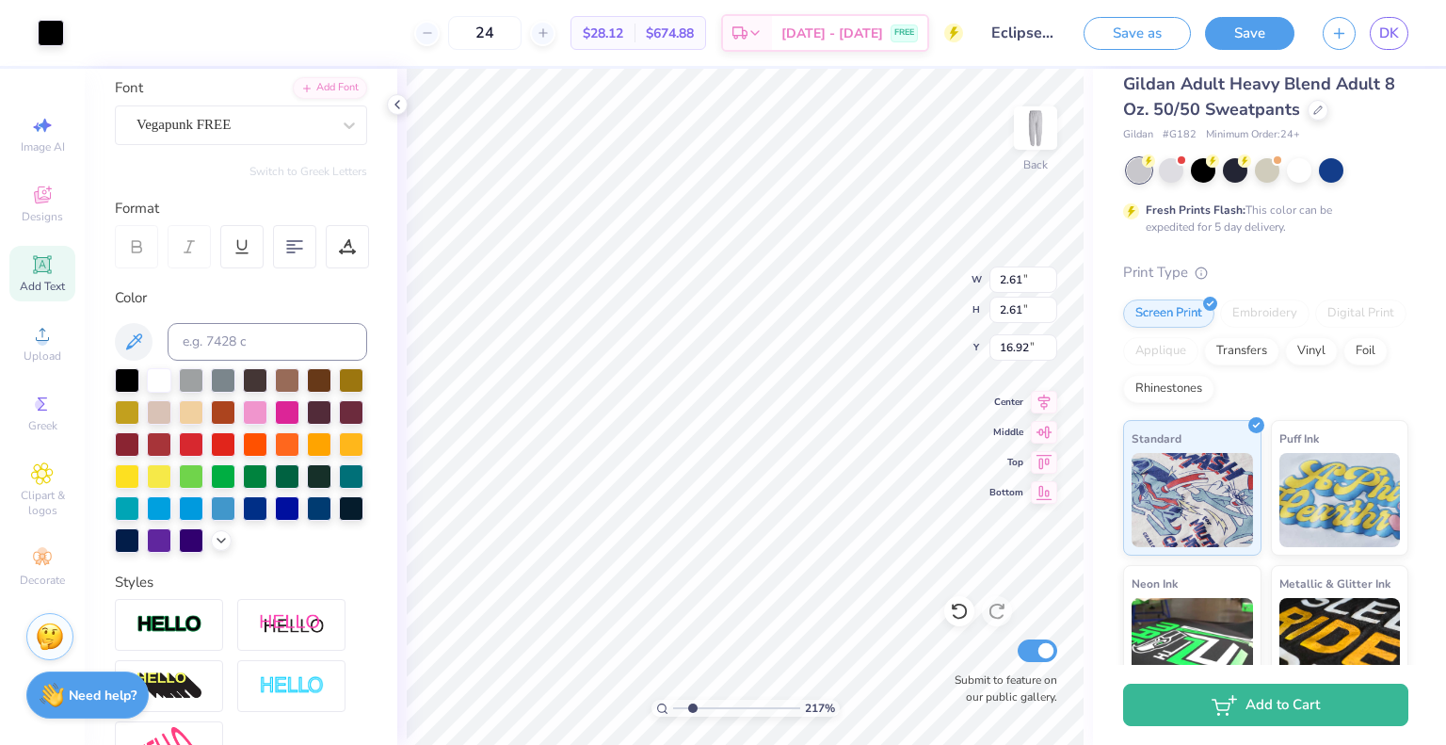
type input "2.61"
type input "16.90"
click at [56, 35] on div at bounding box center [51, 31] width 26 height 26
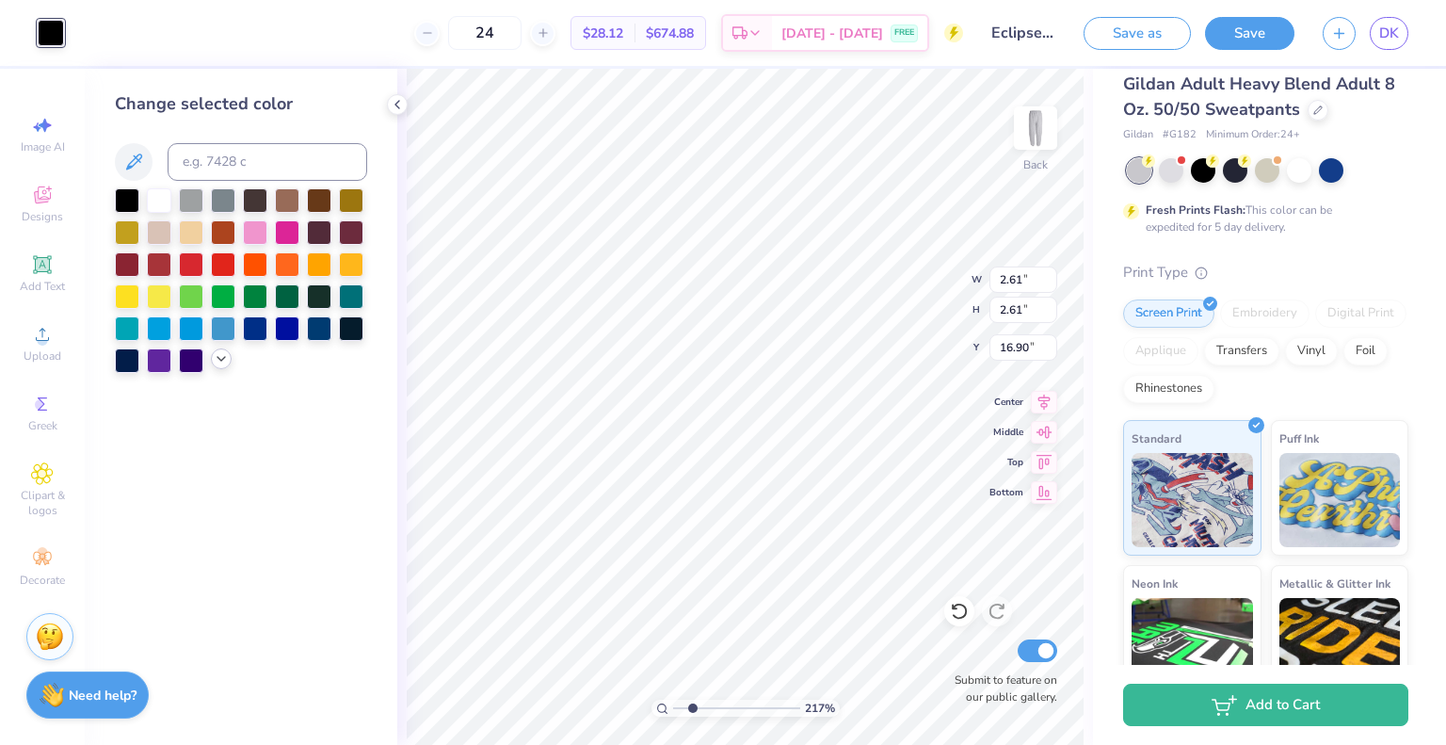
click at [224, 354] on icon at bounding box center [221, 358] width 15 height 15
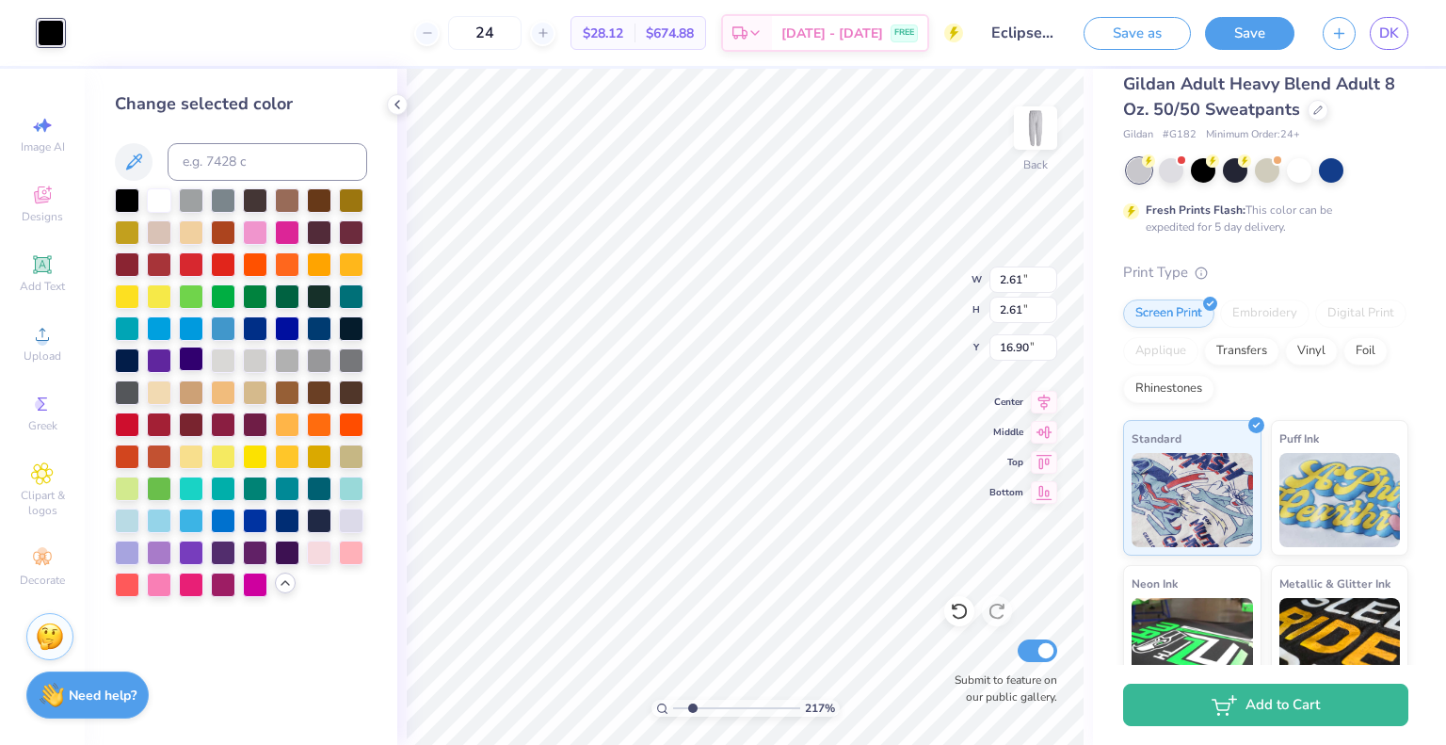
click at [190, 362] on div at bounding box center [191, 359] width 24 height 24
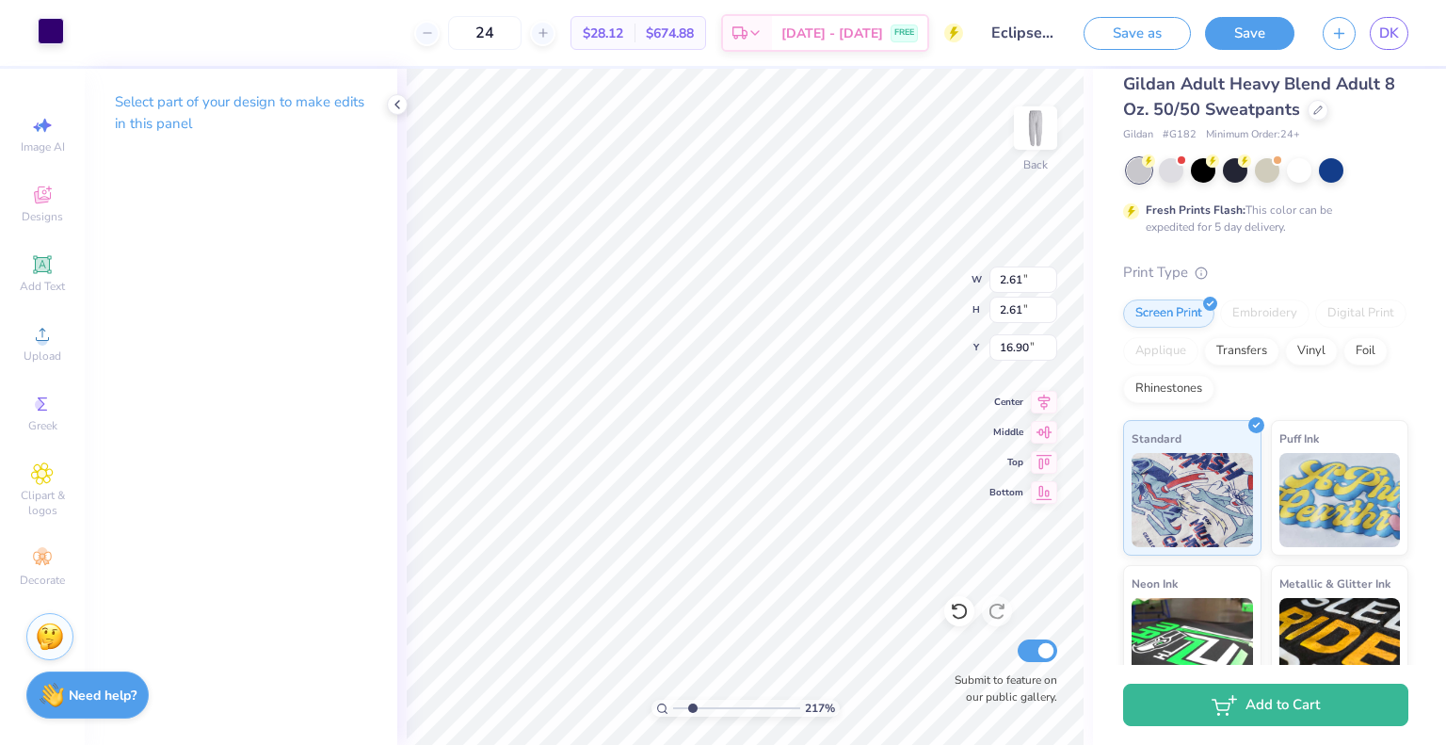
click at [49, 25] on div at bounding box center [51, 31] width 26 height 26
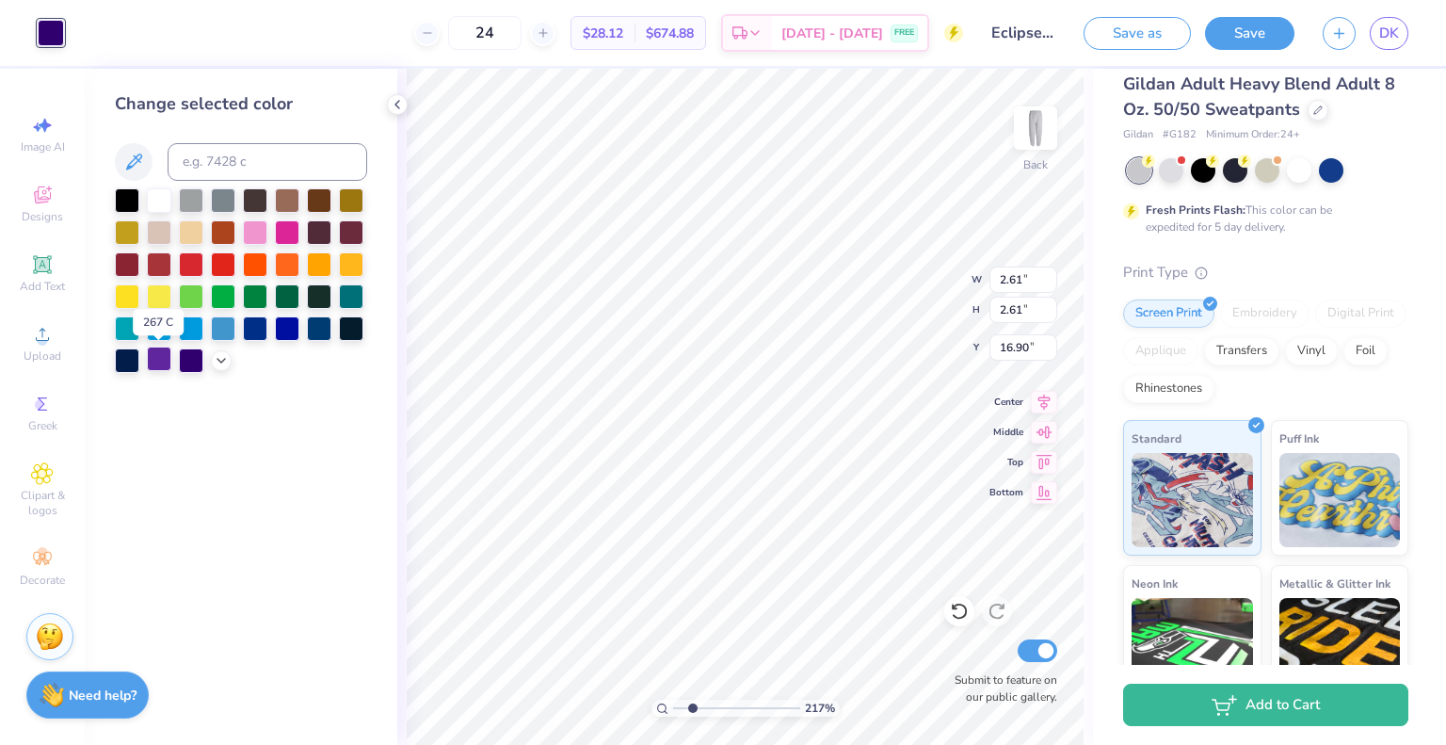
click at [158, 364] on div at bounding box center [159, 359] width 24 height 24
click at [226, 353] on icon at bounding box center [221, 358] width 15 height 15
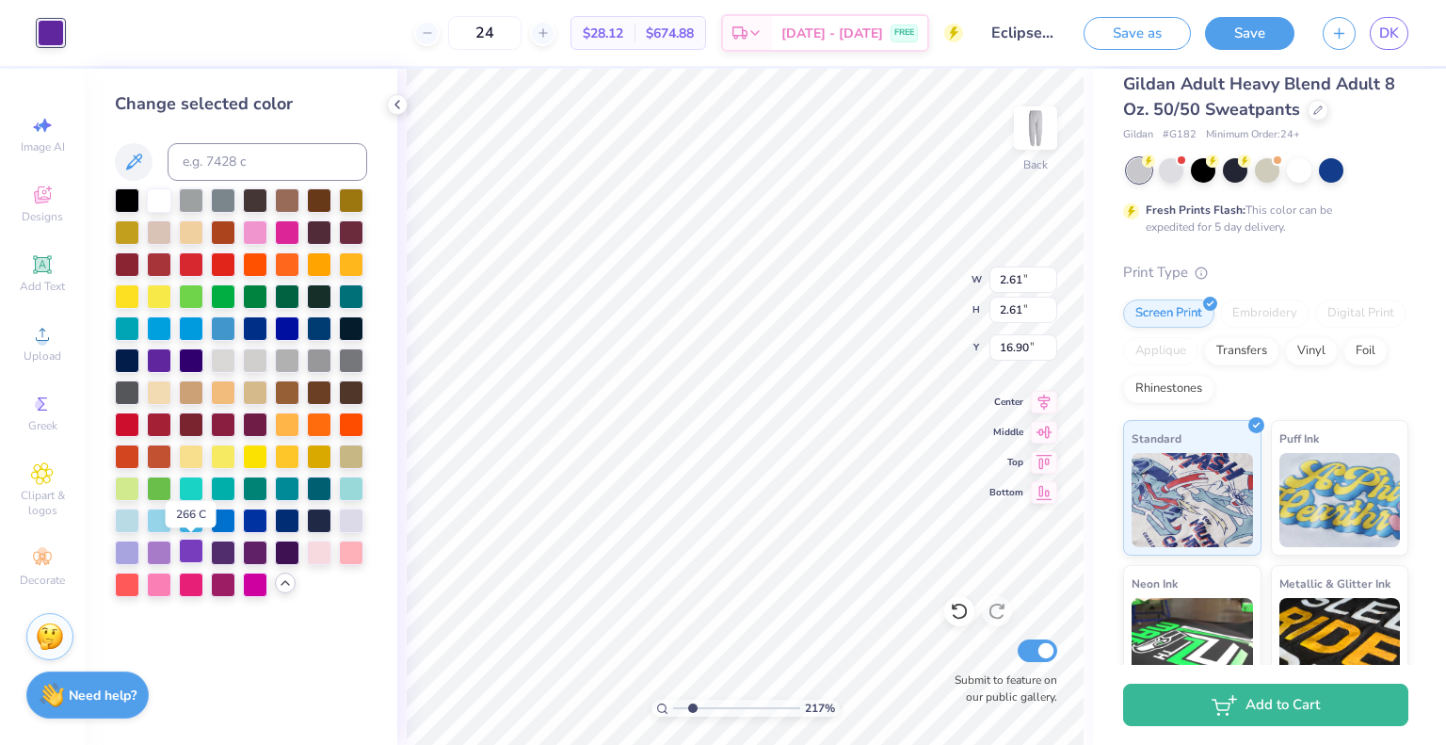
click at [186, 547] on div at bounding box center [191, 551] width 24 height 24
click at [215, 550] on div at bounding box center [223, 551] width 24 height 24
click at [253, 553] on div at bounding box center [255, 551] width 24 height 24
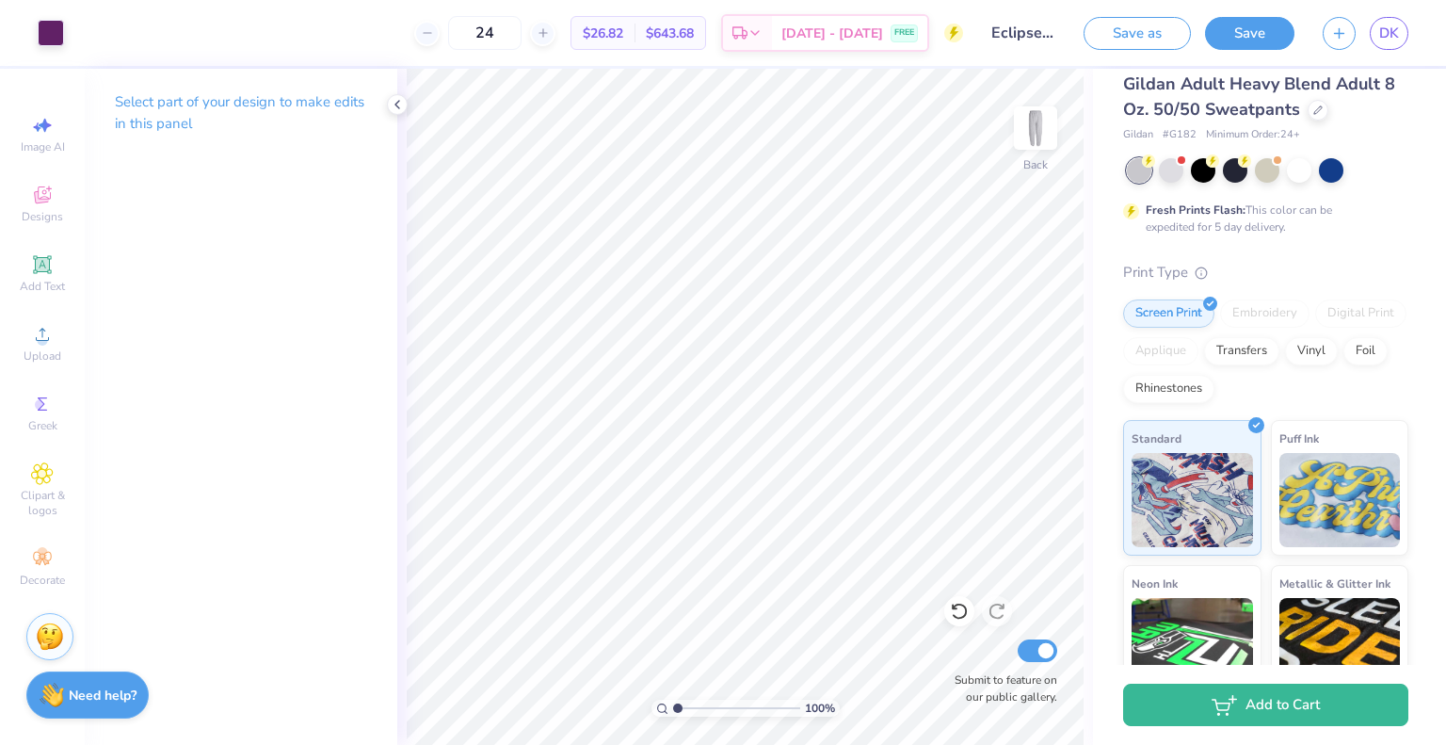
drag, startPoint x: 691, startPoint y: 708, endPoint x: 618, endPoint y: 721, distance: 74.6
type input "1"
click at [673, 717] on input "range" at bounding box center [736, 708] width 127 height 17
type input "2.35"
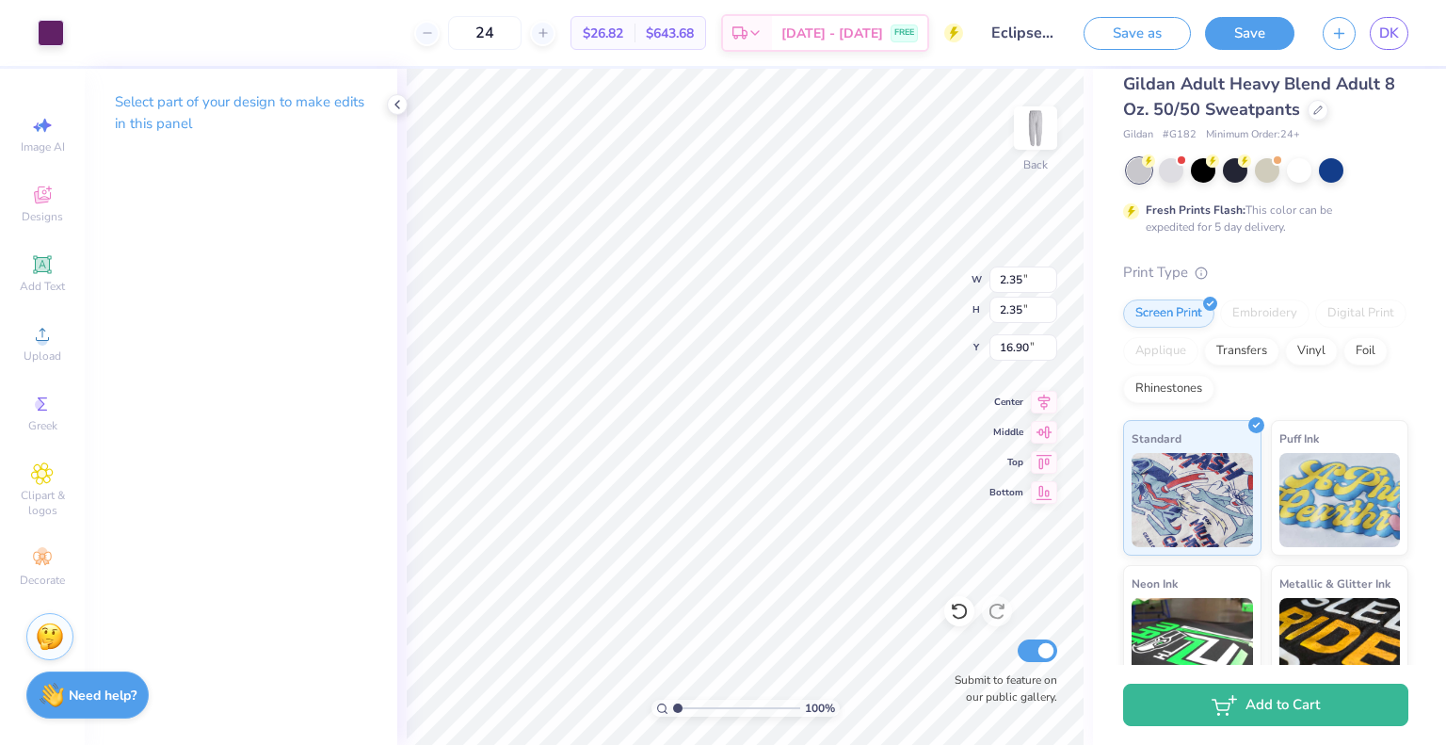
type input "2.16"
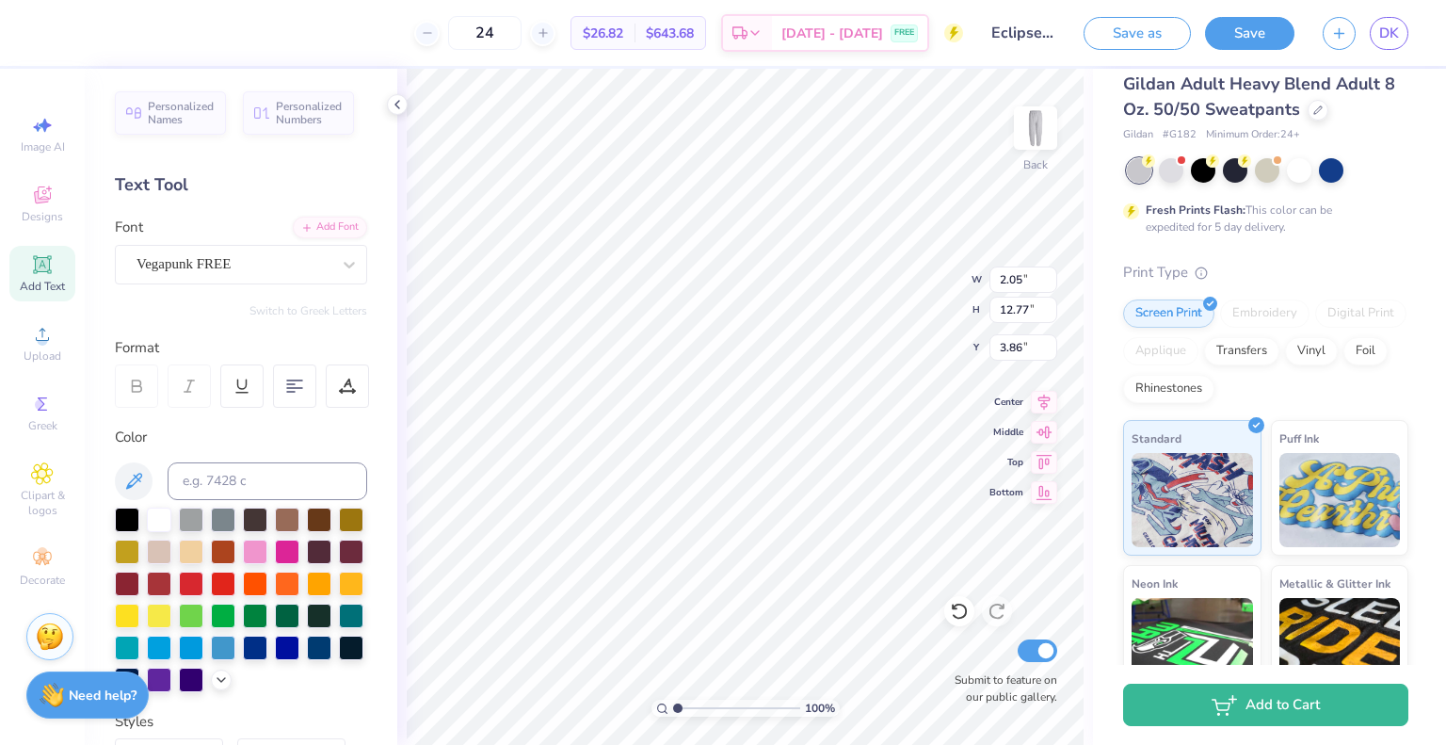
scroll to position [15, 3]
type textarea "eclipse"
type textarea "Eclipse"
type input "2.24"
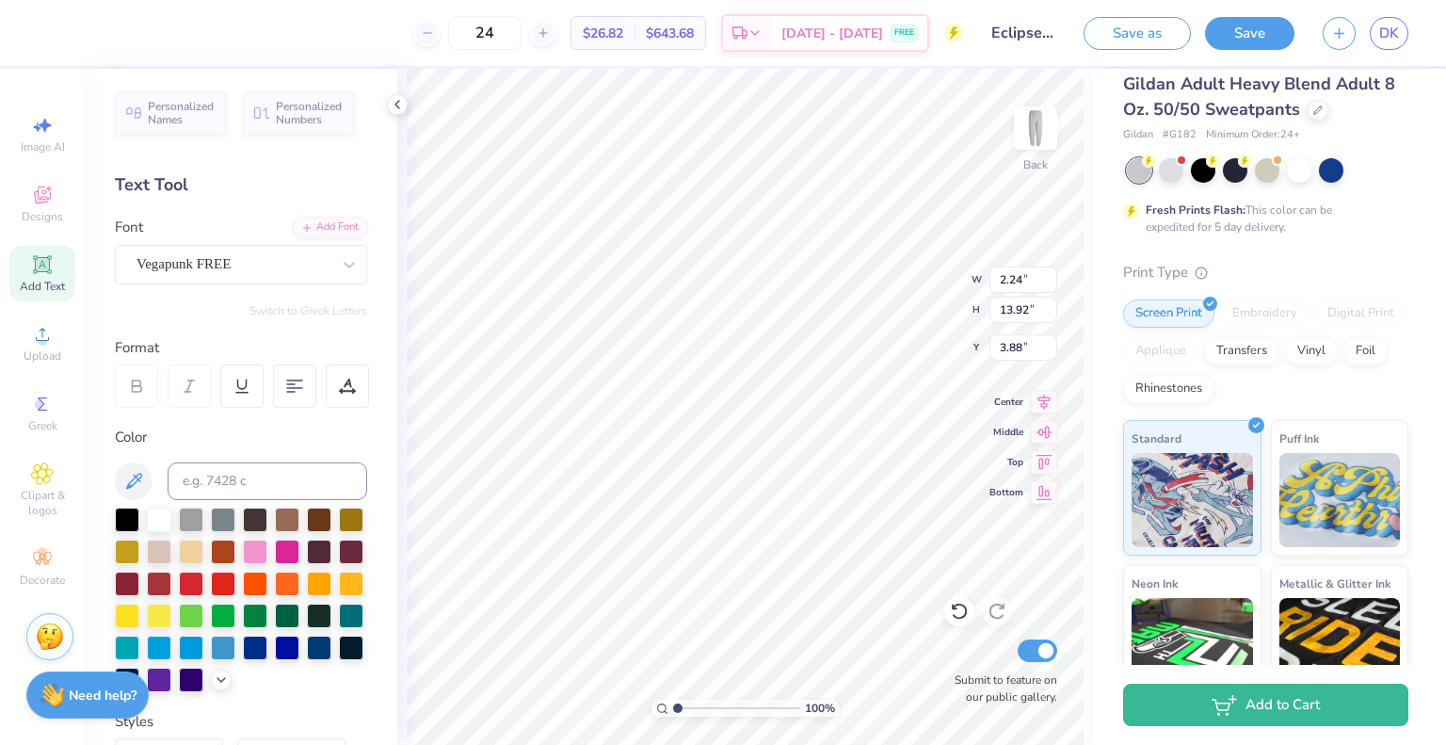
type input "13.92"
type input "18.29"
type input "2.54"
type input "18.28"
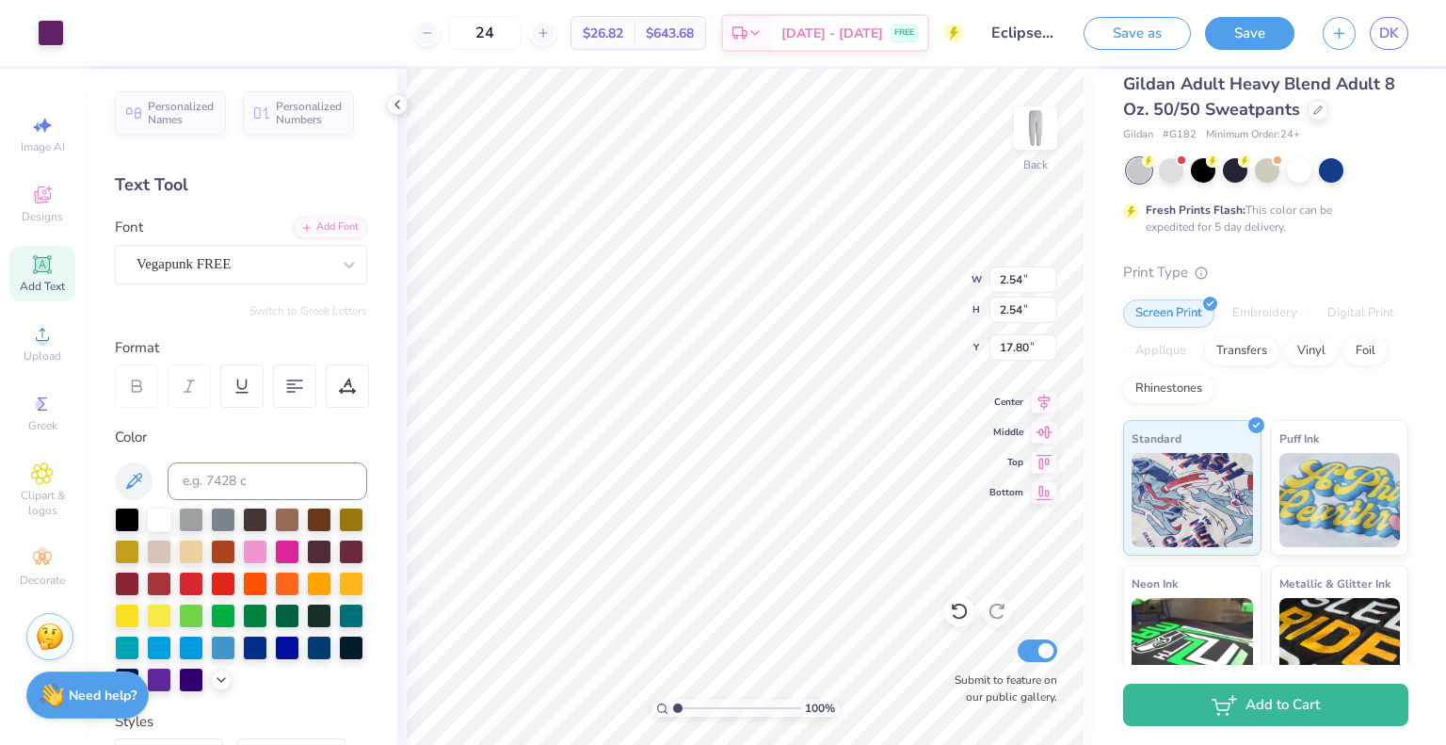
type input "17.80"
type input "2.31"
type input "14.33"
drag, startPoint x: 675, startPoint y: 707, endPoint x: 686, endPoint y: 700, distance: 12.8
type input "1.63"
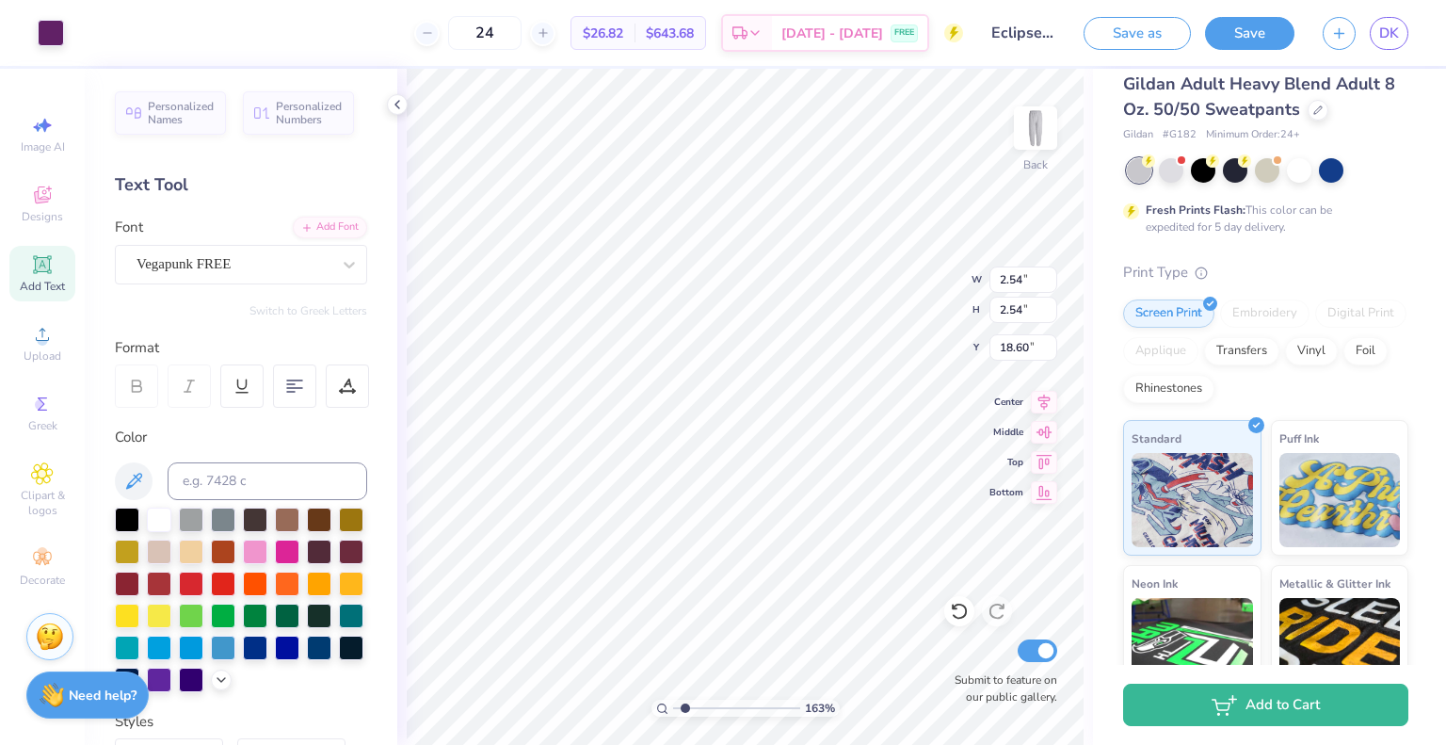
click at [686, 700] on input "range" at bounding box center [736, 708] width 127 height 17
type input "2.60"
type input "2.68"
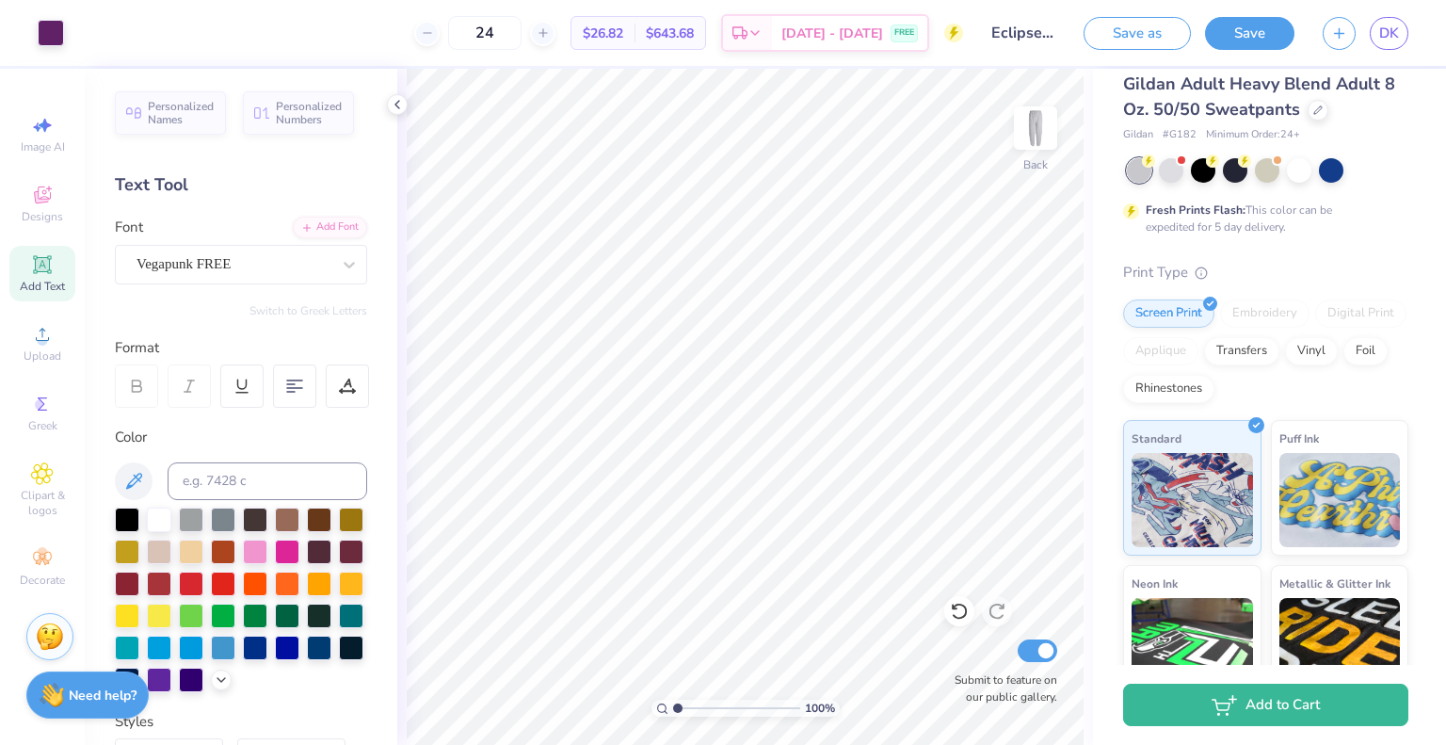
drag, startPoint x: 683, startPoint y: 708, endPoint x: 654, endPoint y: 711, distance: 29.3
type input "1"
click at [673, 711] on input "range" at bounding box center [736, 708] width 127 height 17
click at [1242, 38] on button "Save" at bounding box center [1249, 30] width 89 height 33
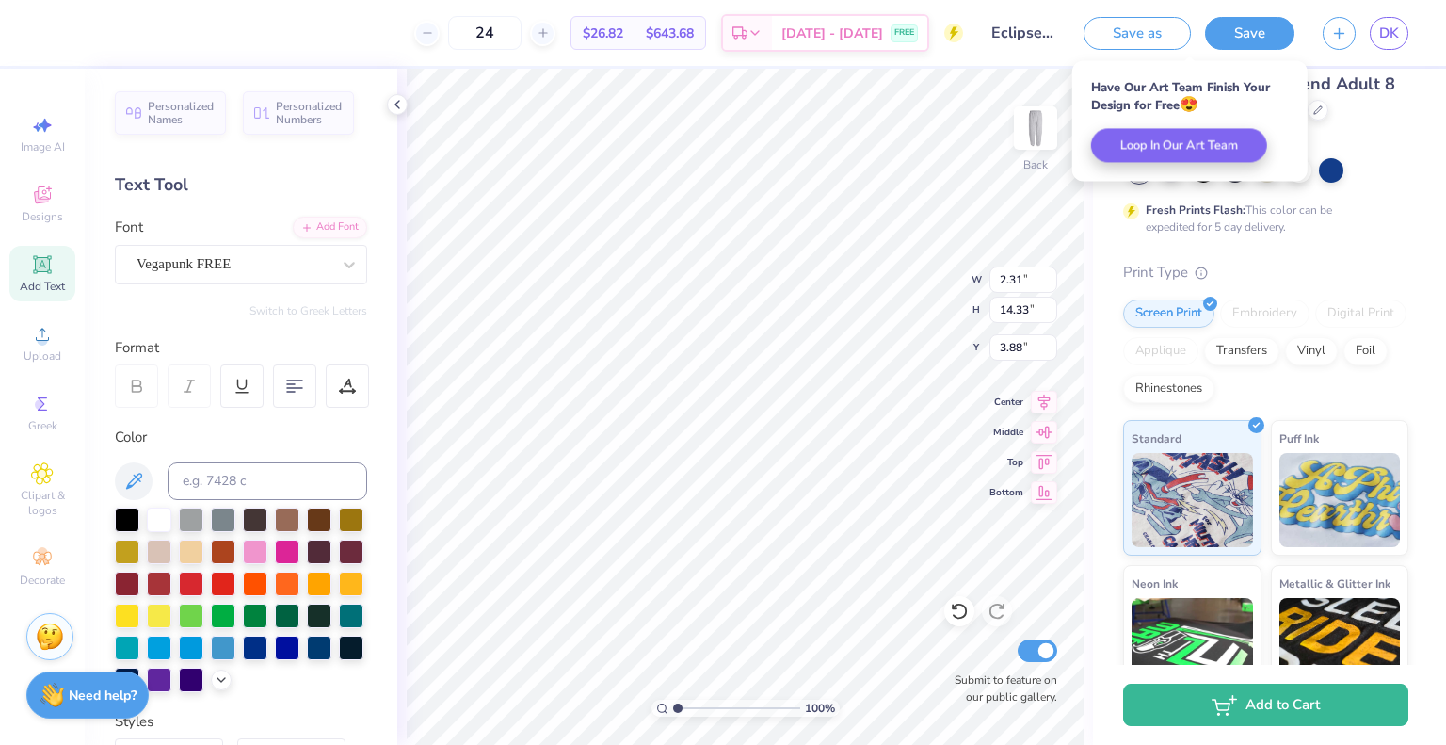
scroll to position [15, 3]
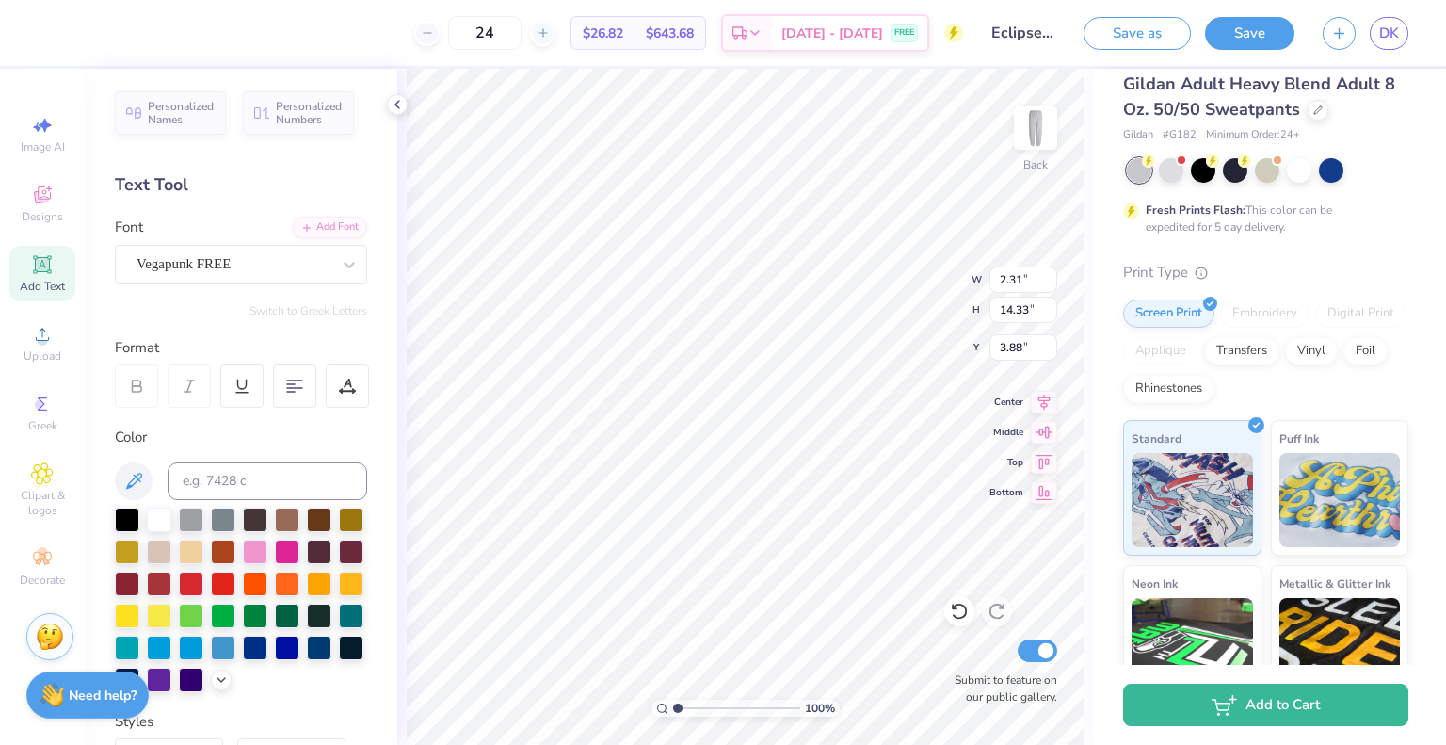
type textarea "EclipsE"
